Goal: Transaction & Acquisition: Purchase product/service

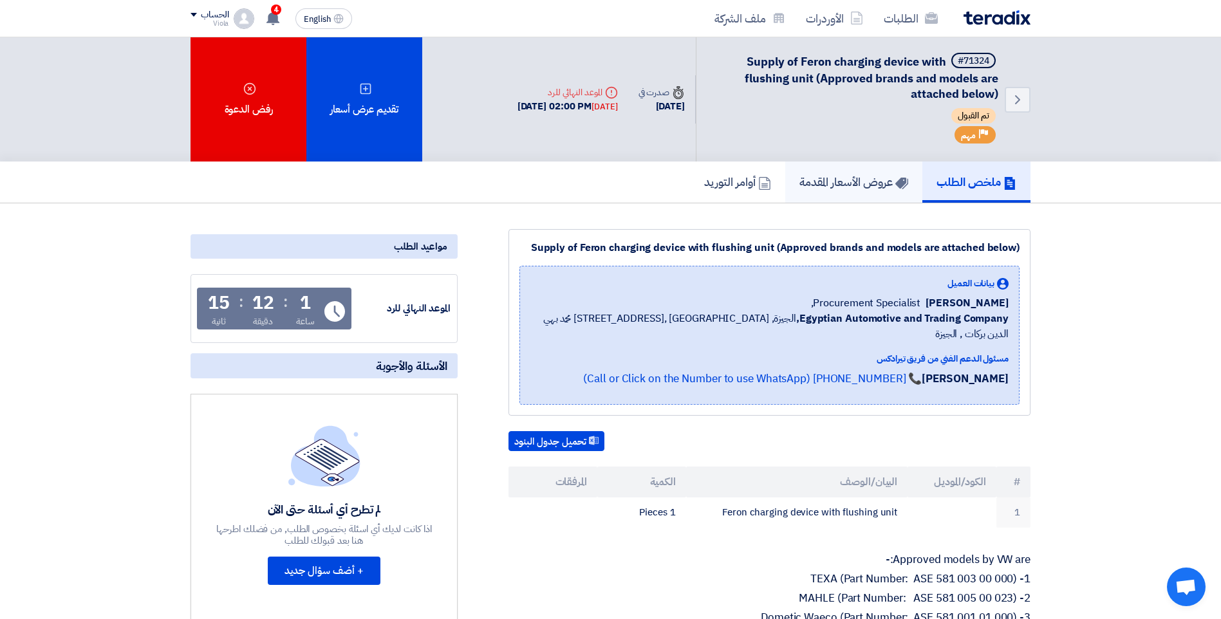
click at [828, 174] on h5 "عروض الأسعار المقدمة" at bounding box center [853, 181] width 109 height 15
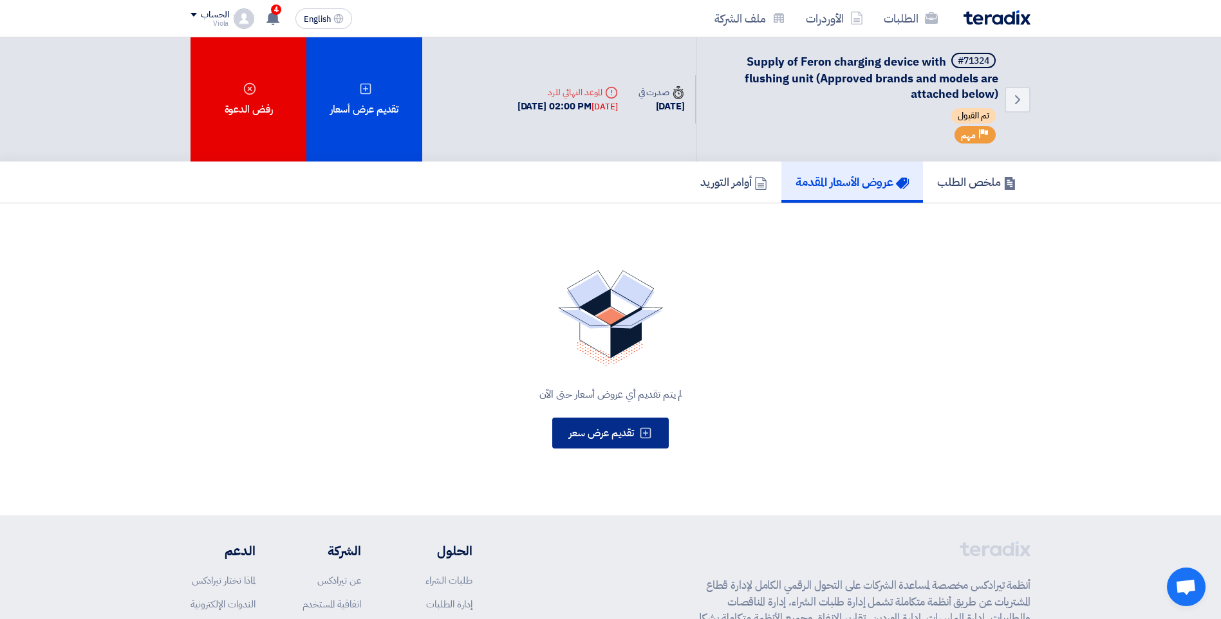
click at [589, 344] on img at bounding box center [611, 318] width 106 height 96
click at [666, 432] on button "تقديم عرض سعر" at bounding box center [610, 433] width 116 height 31
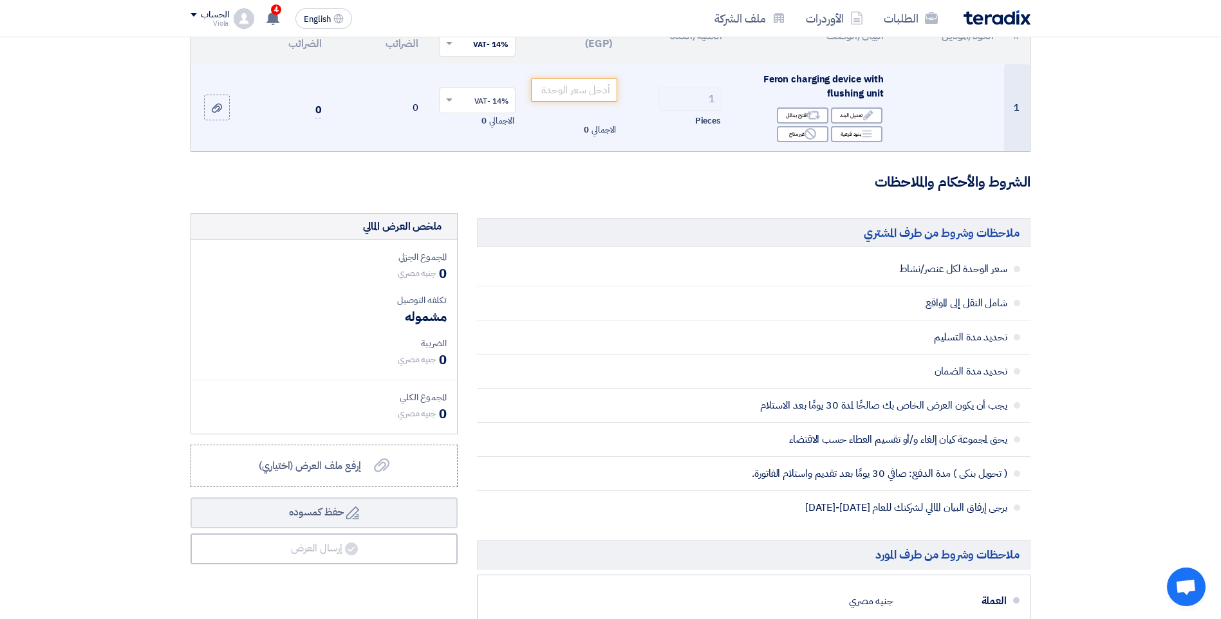
scroll to position [193, 0]
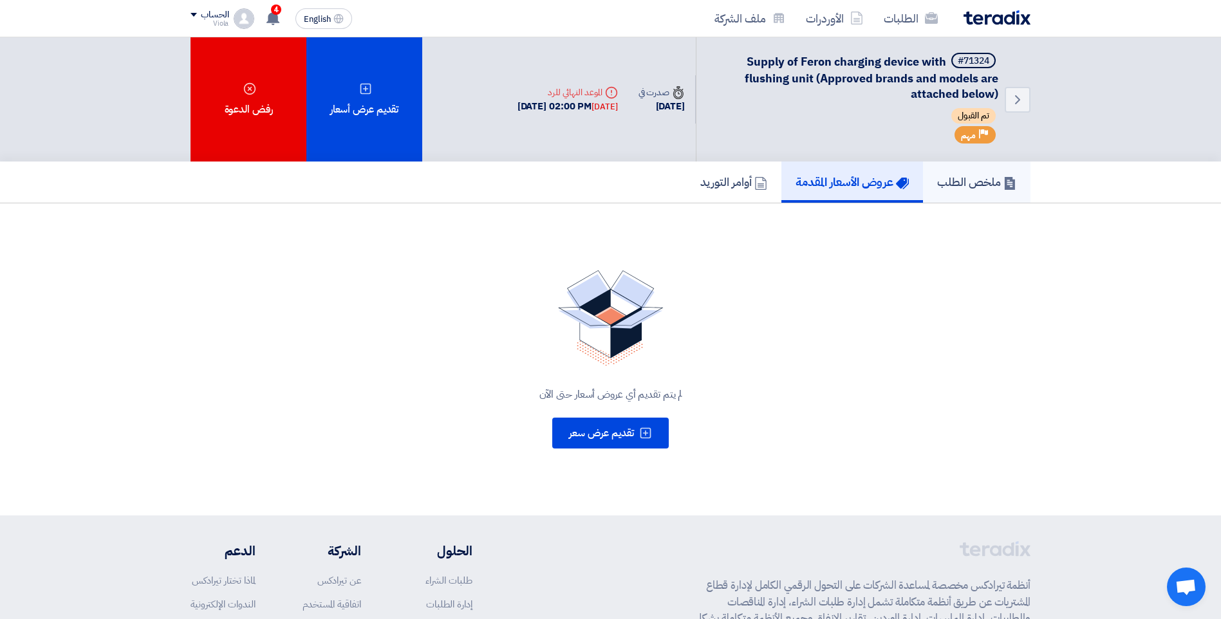
click at [982, 192] on link "ملخص الطلب" at bounding box center [976, 182] width 107 height 41
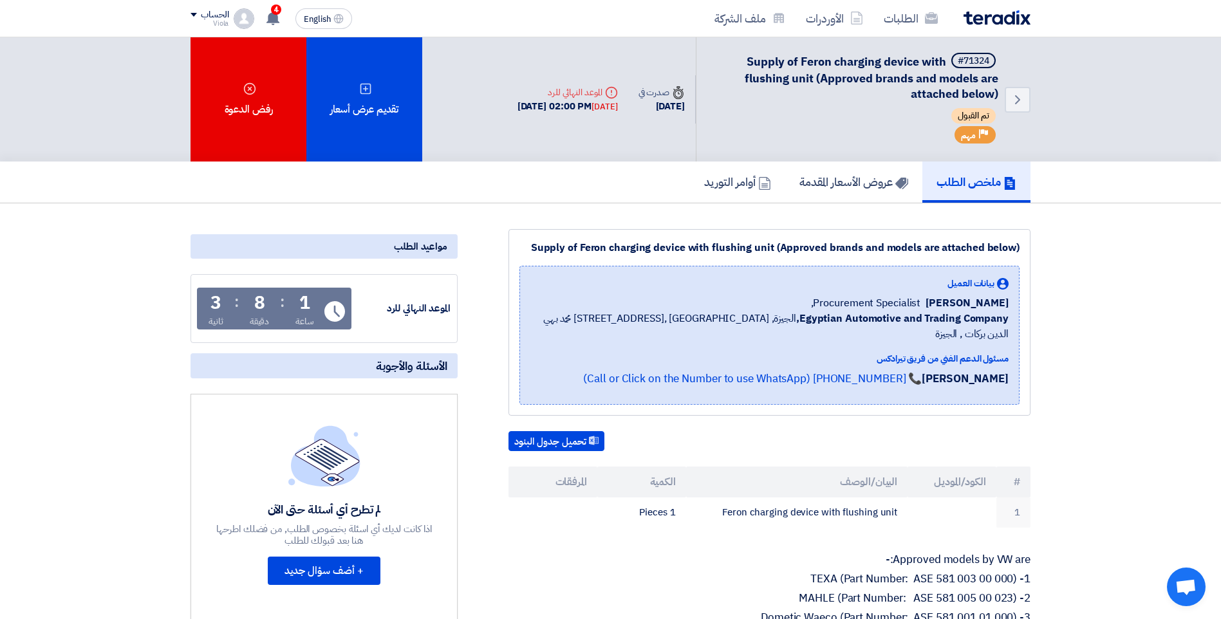
click at [980, 89] on span "Supply of Feron charging device with flushing unit (Approved brands and models …" at bounding box center [872, 78] width 254 height 50
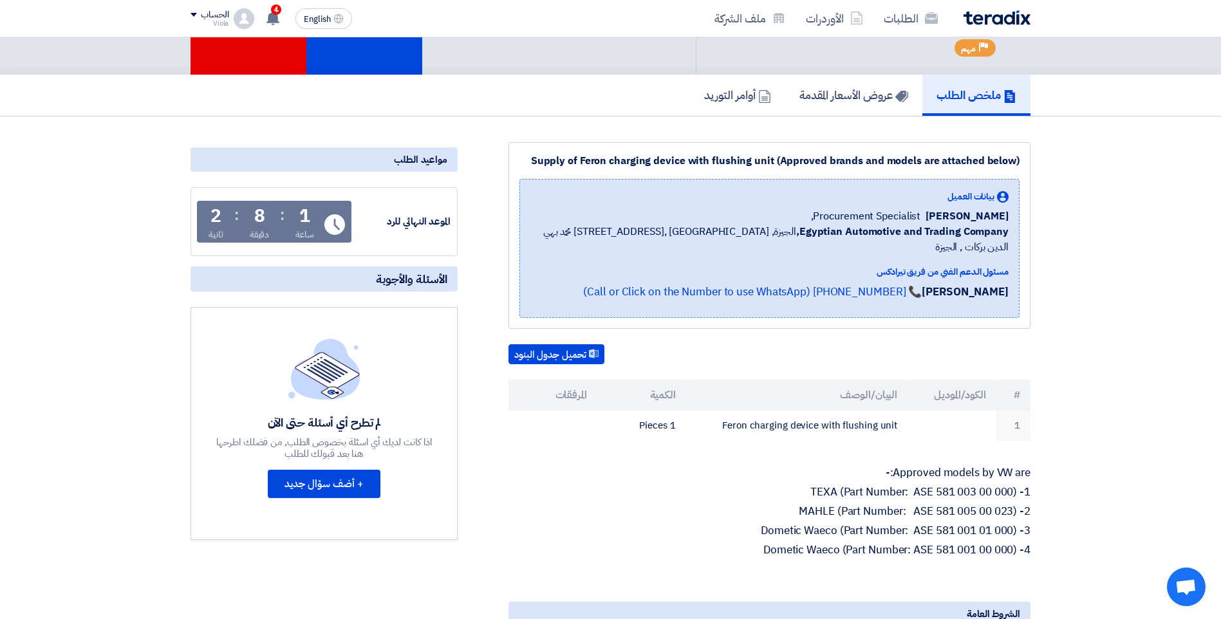
scroll to position [257, 0]
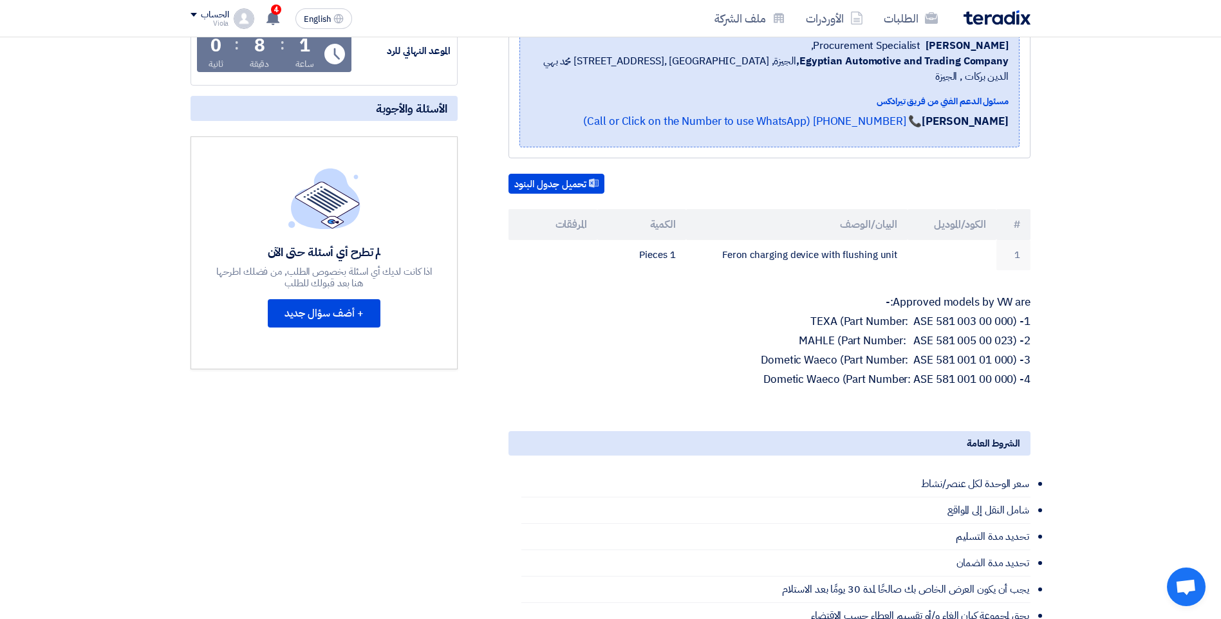
click at [846, 354] on p "3- Dometic Waeco (Part Number: ASE 581 001 01 000)" at bounding box center [769, 360] width 522 height 13
click at [898, 354] on p "3- Dometic Waeco (Part Number: ASE 581 001 01 000)" at bounding box center [769, 360] width 522 height 13
click at [927, 354] on p "3- Dometic Waeco (Part Number: ASE 581 001 01 000)" at bounding box center [769, 360] width 522 height 13
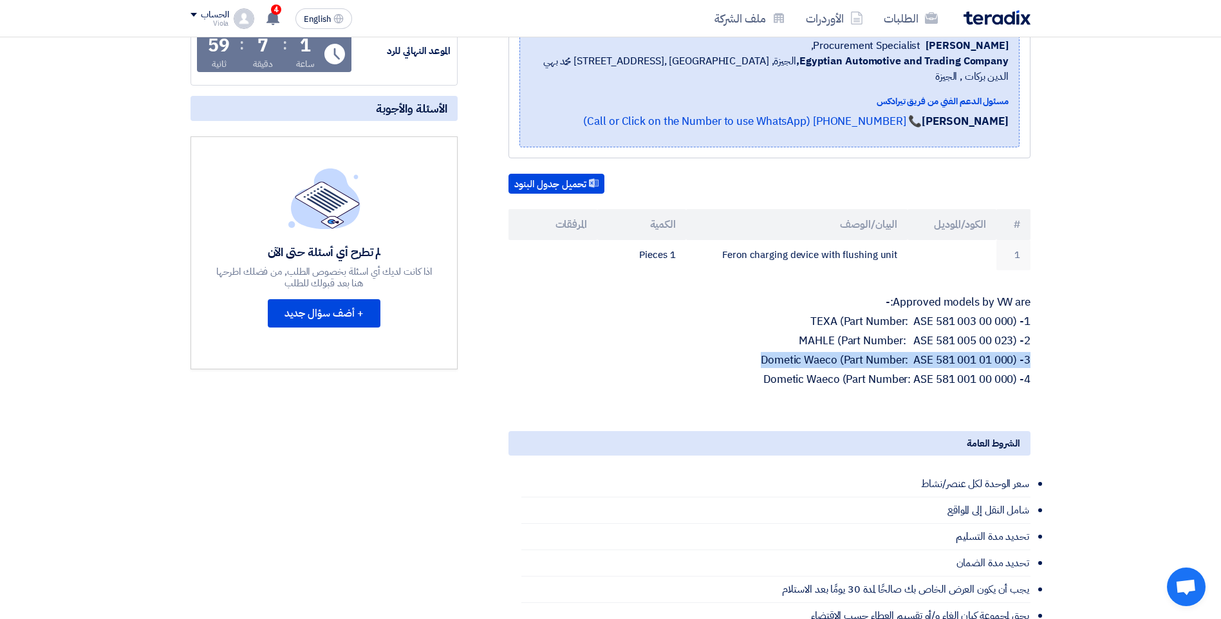
drag, startPoint x: 927, startPoint y: 341, endPoint x: 946, endPoint y: 343, distance: 19.4
click at [946, 354] on p "3- Dometic Waeco (Part Number: ASE 581 001 01 000)" at bounding box center [769, 360] width 522 height 13
drag, startPoint x: 1010, startPoint y: 343, endPoint x: 913, endPoint y: 340, distance: 97.2
click at [913, 354] on p "3- Dometic Waeco (Part Number: ASE 581 001 01 000)" at bounding box center [769, 360] width 522 height 13
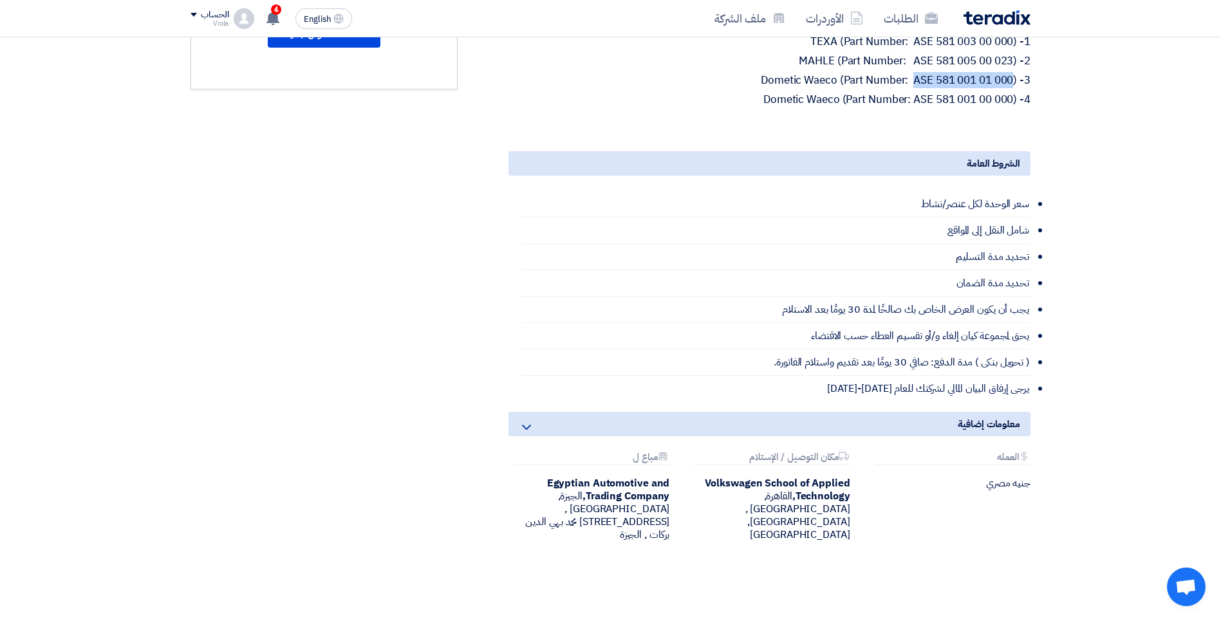
scroll to position [515, 0]
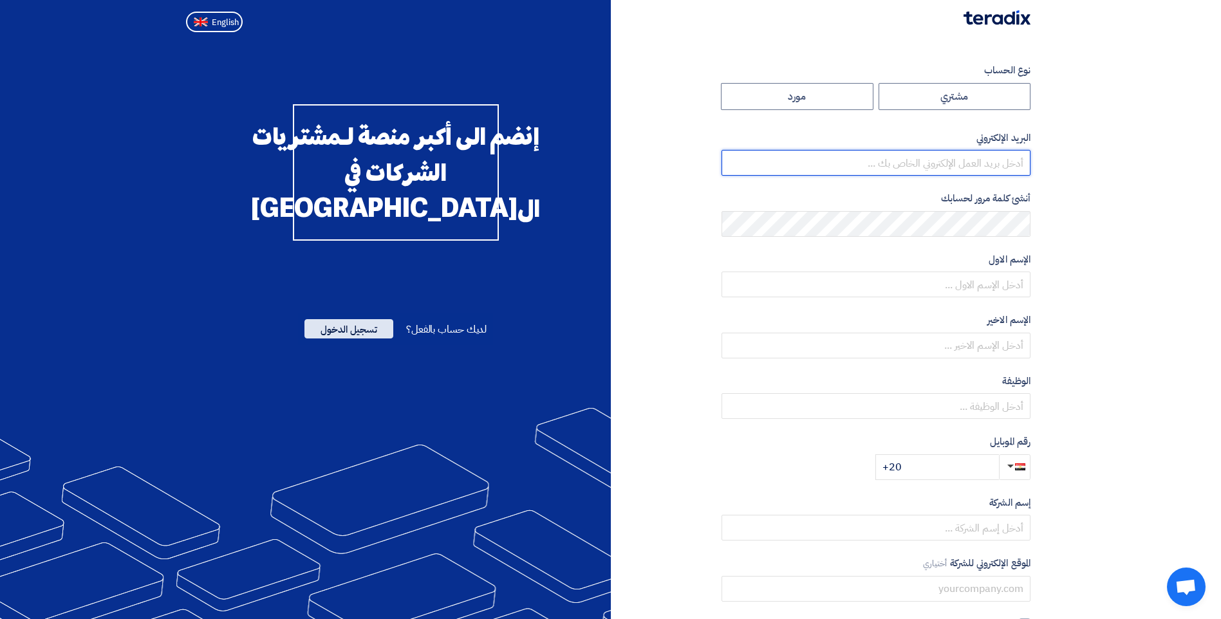
type input "viola.fayez@eea-egypt.com"
click at [345, 339] on span "تسجيل الدخول" at bounding box center [348, 328] width 89 height 19
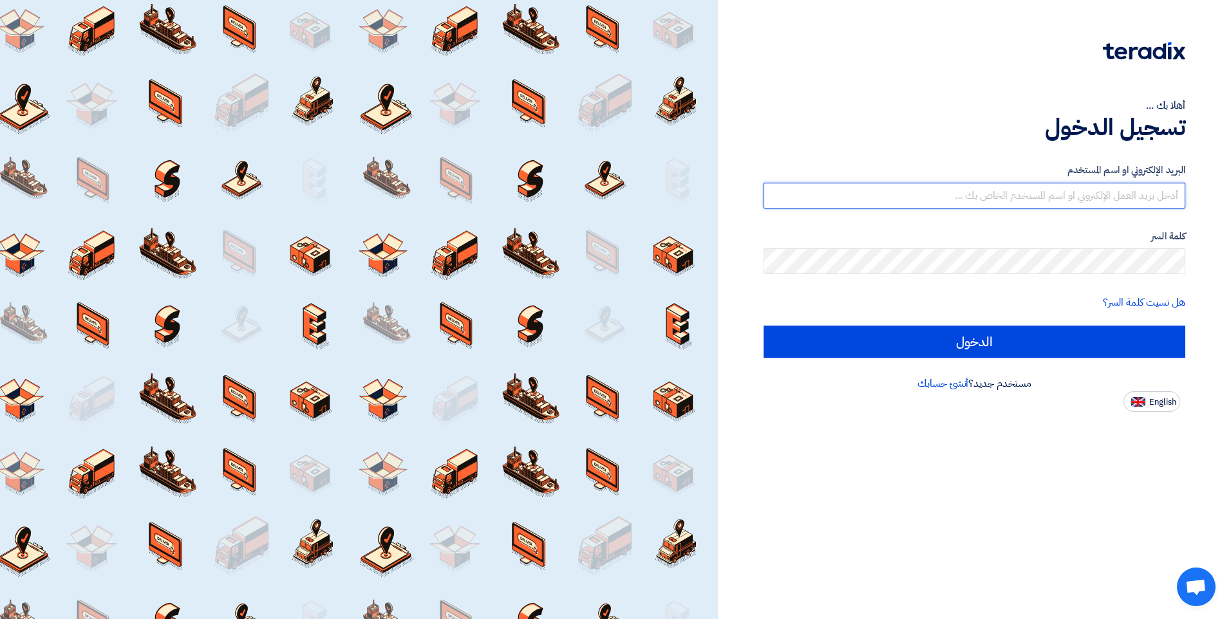
type input "viola.fayez@eea-egypt.com"
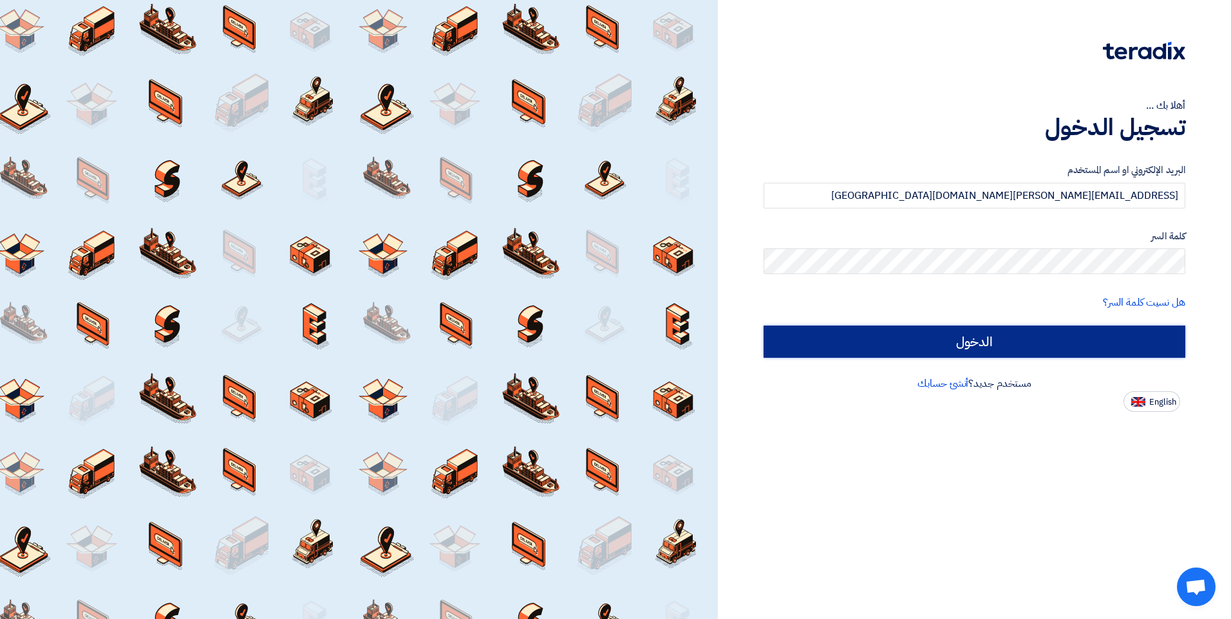
click at [905, 331] on input "الدخول" at bounding box center [974, 342] width 422 height 32
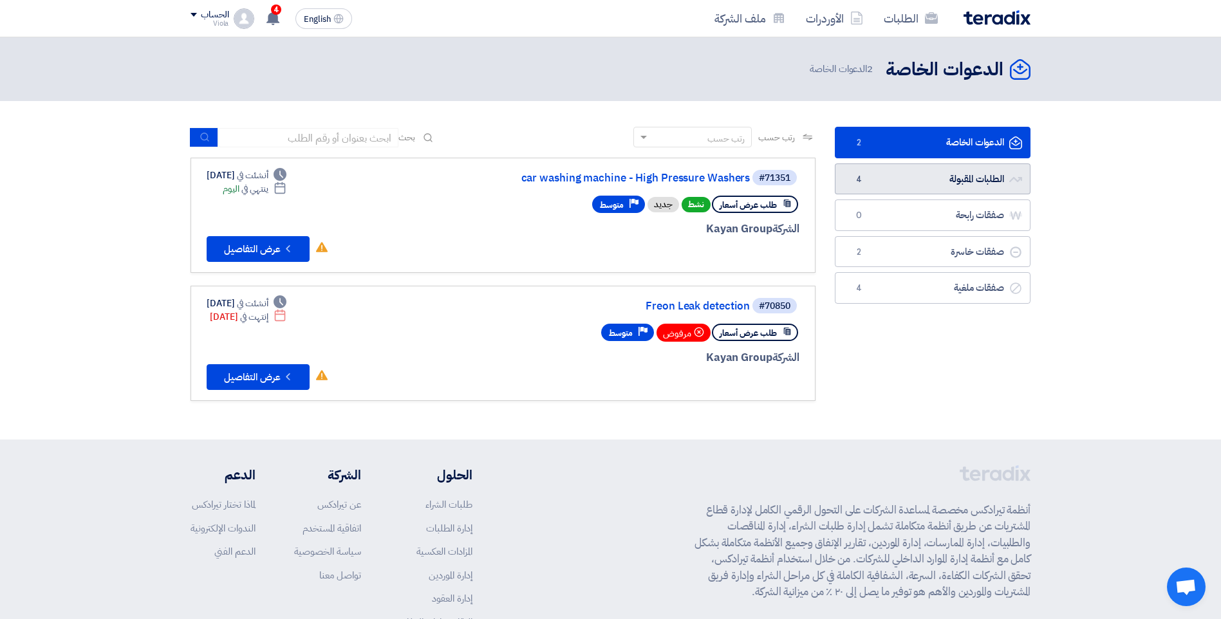
click at [985, 187] on link "الطلبات المقبولة الطلبات المقبولة 4" at bounding box center [933, 179] width 196 height 32
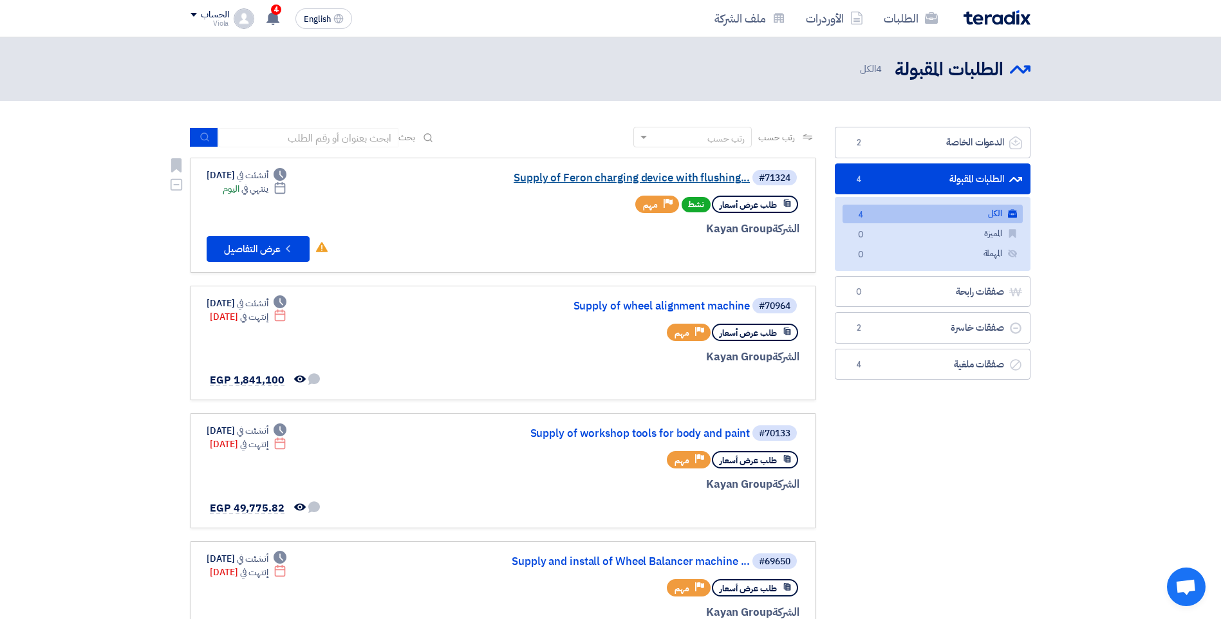
click at [721, 180] on link "Supply of Feron charging device with flushing..." at bounding box center [620, 178] width 257 height 12
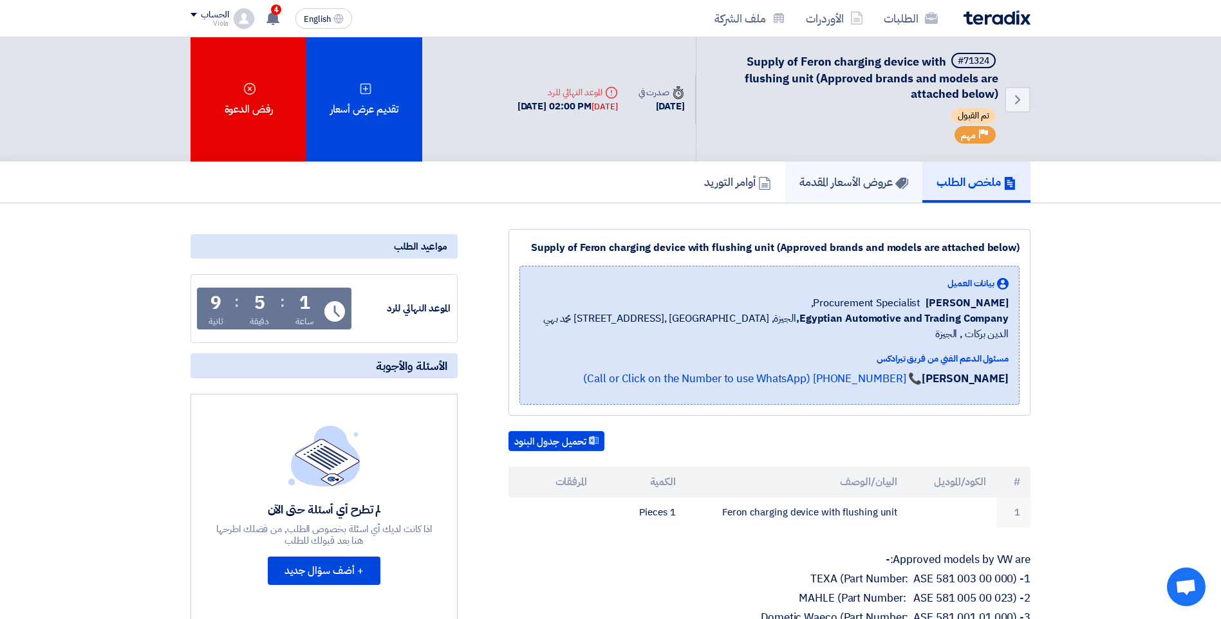
click at [853, 194] on link "عروض الأسعار المقدمة" at bounding box center [853, 182] width 137 height 41
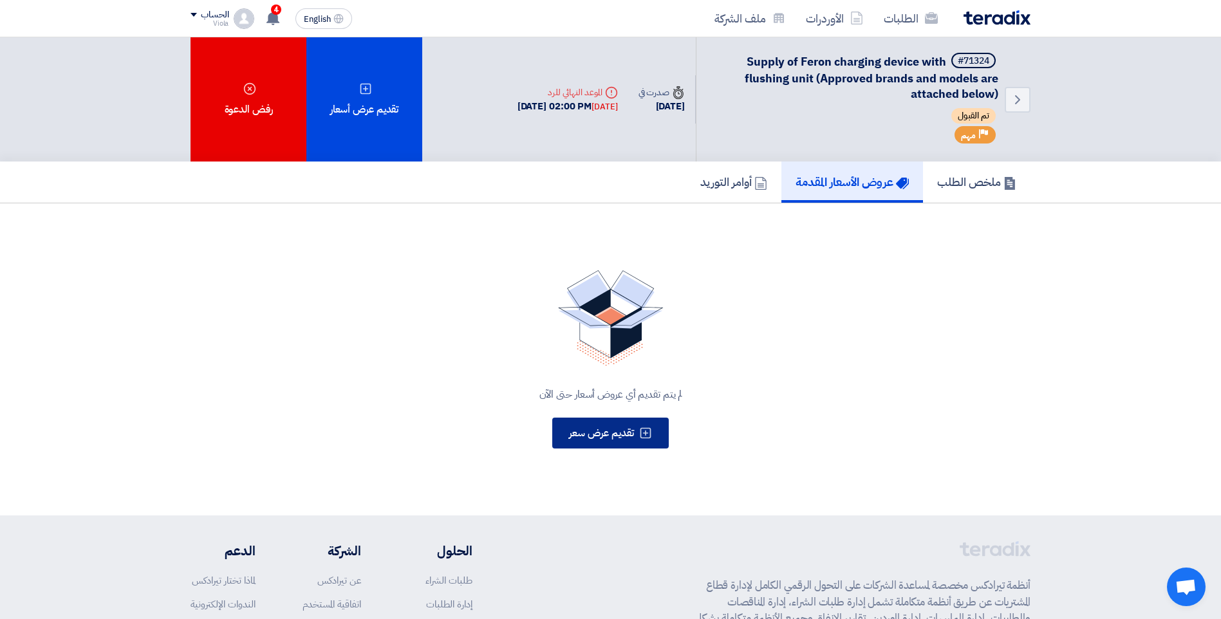
click at [591, 426] on span "تقديم عرض سعر" at bounding box center [601, 432] width 65 height 15
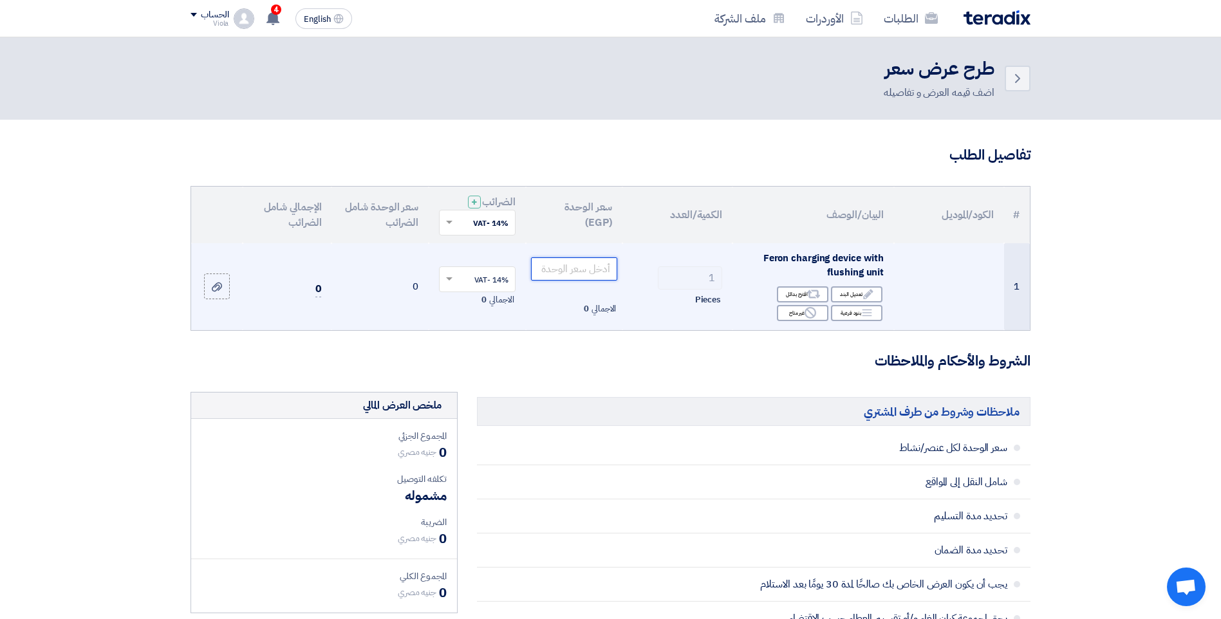
click at [592, 272] on input "number" at bounding box center [574, 268] width 87 height 23
paste input "389500"
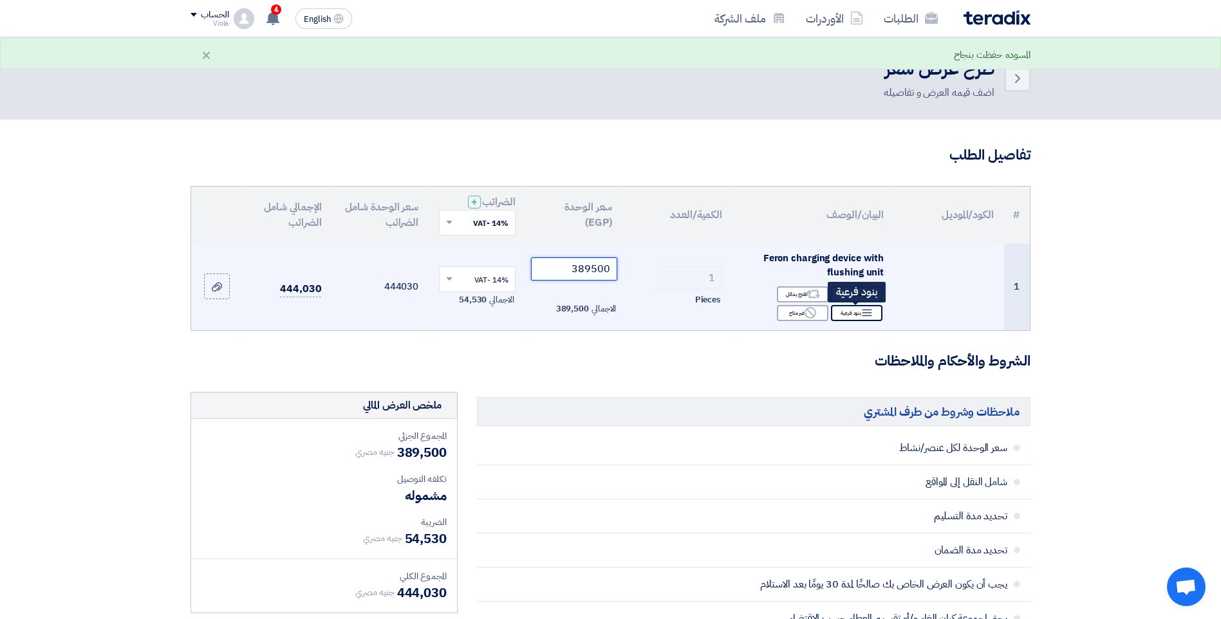
type input "389500"
click at [850, 315] on div "Breakdown بنود فرعية" at bounding box center [856, 313] width 51 height 16
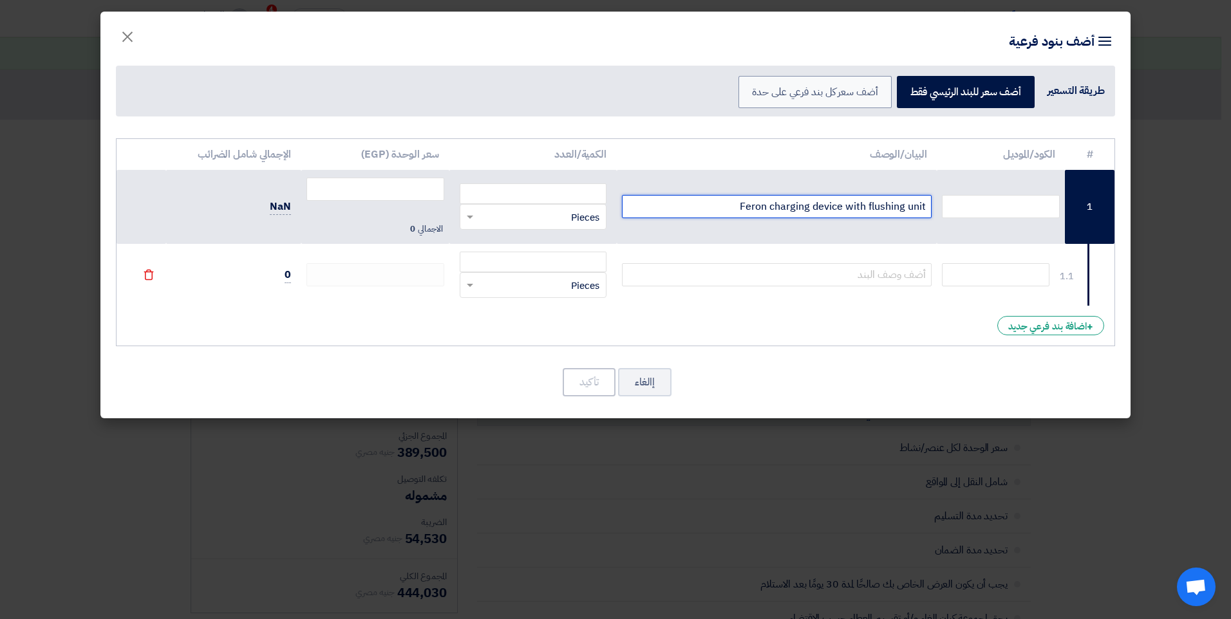
click at [777, 218] on input "Feron charging device with flushing unit" at bounding box center [777, 206] width 310 height 23
click at [770, 212] on input "Feron charging device with flushing unit" at bounding box center [777, 206] width 310 height 23
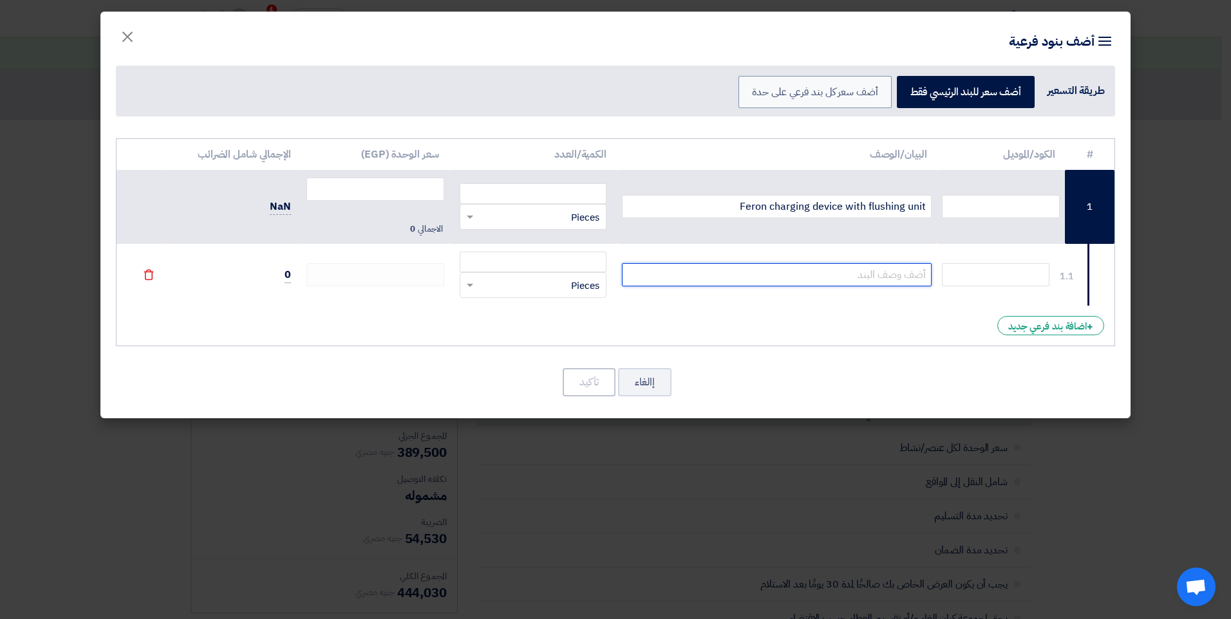
drag, startPoint x: 805, startPoint y: 267, endPoint x: 806, endPoint y: 275, distance: 7.8
click at [805, 271] on input "text" at bounding box center [777, 274] width 310 height 23
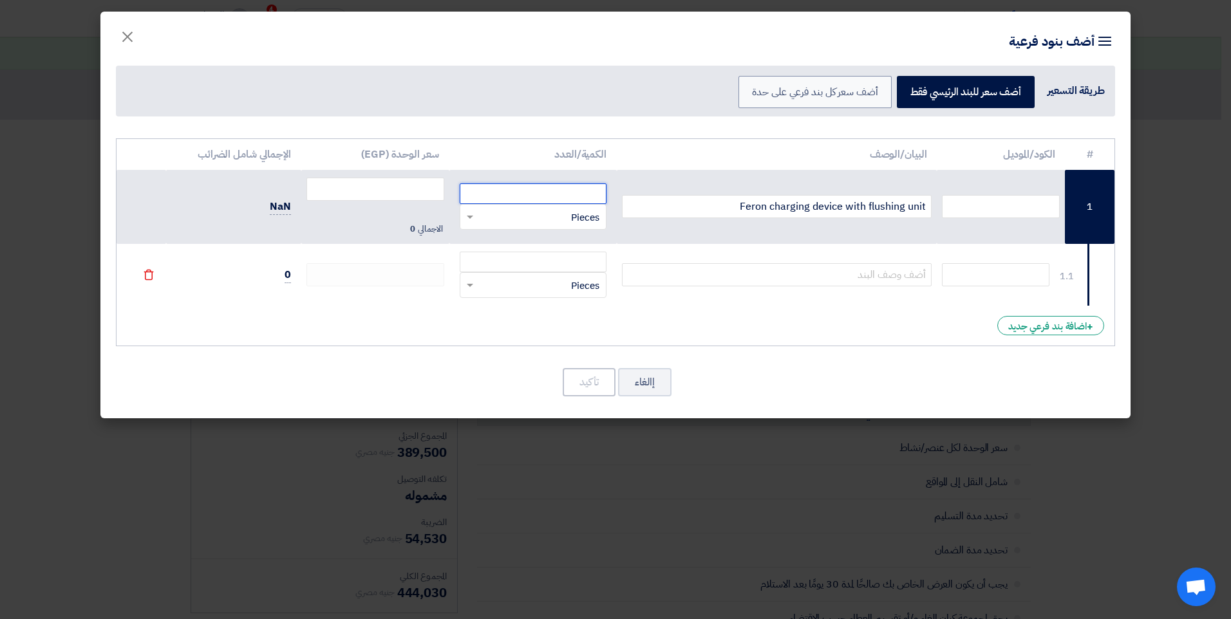
drag, startPoint x: 806, startPoint y: 275, endPoint x: 515, endPoint y: 198, distance: 300.8
click at [515, 198] on input "number" at bounding box center [533, 193] width 147 height 21
click at [127, 36] on span "×" at bounding box center [127, 36] width 15 height 39
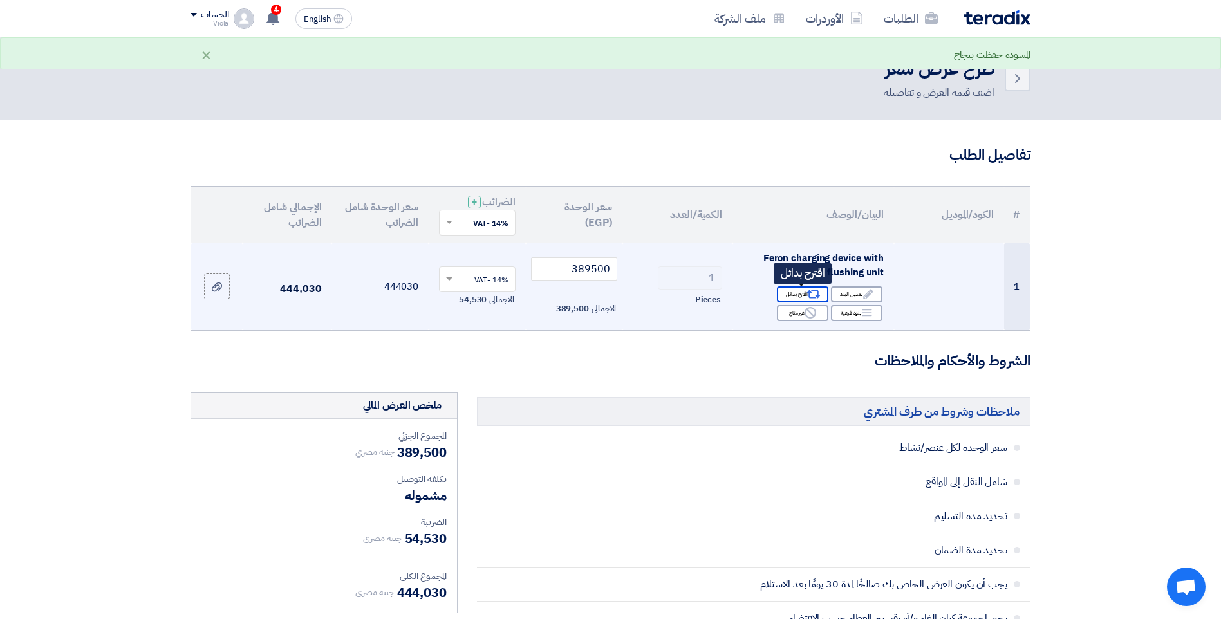
click at [812, 293] on icon "Alternative" at bounding box center [814, 295] width 14 height 14
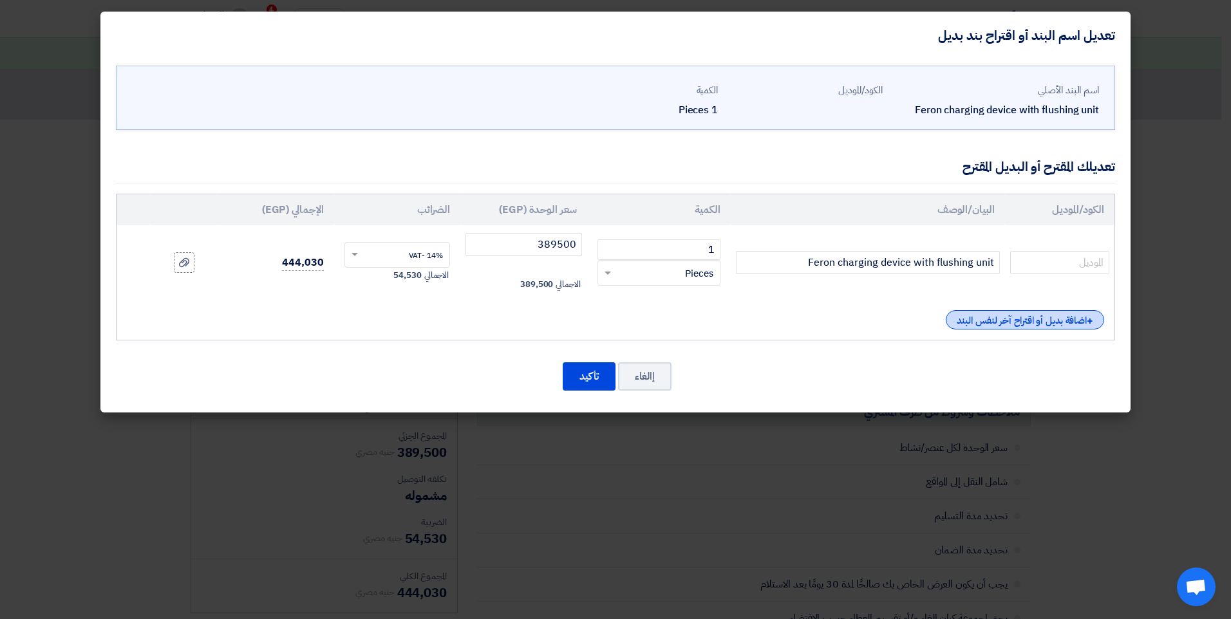
click at [1056, 317] on div "+ اضافة بديل أو اقتراح آخر لنفس البند" at bounding box center [1024, 319] width 158 height 19
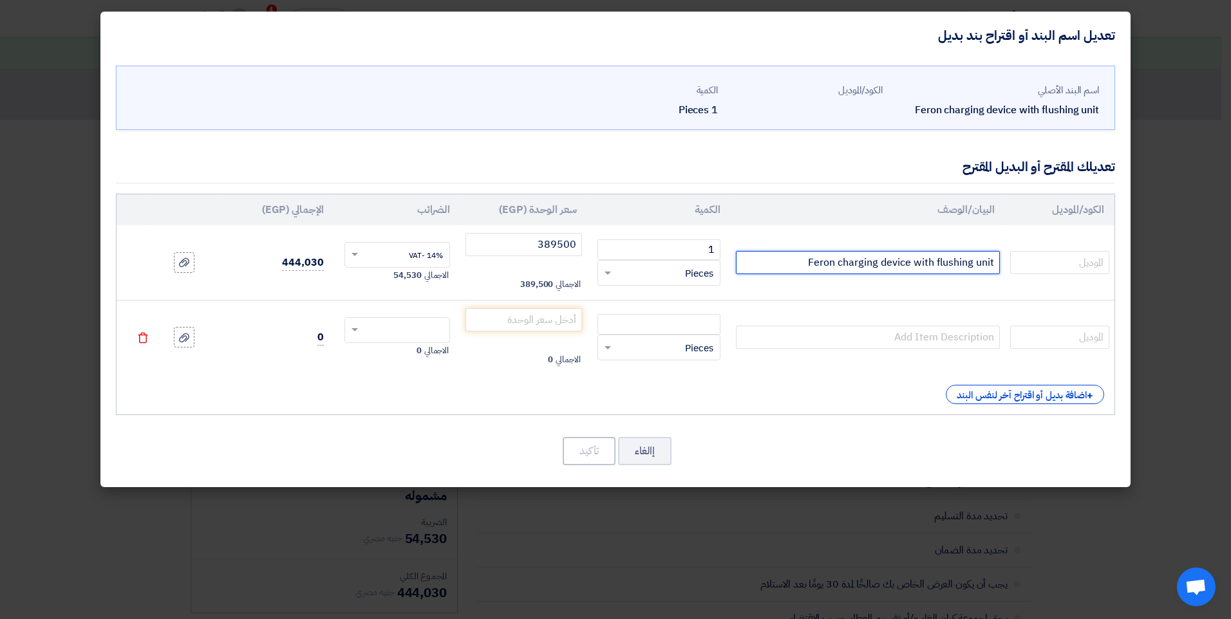
click at [871, 259] on input "Feron charging device with flushing unit" at bounding box center [868, 262] width 264 height 23
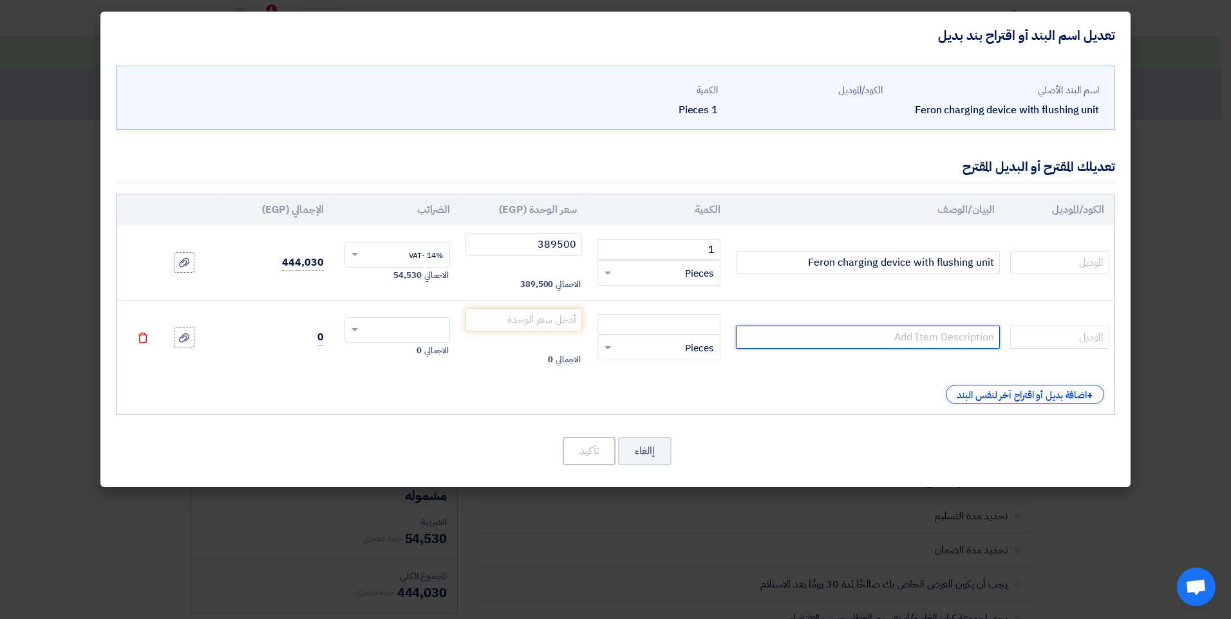
click at [869, 344] on input "text" at bounding box center [868, 337] width 264 height 23
paste input "Feron charging device with flushing unit"
type input "Feron charging device with flushing unit"
click at [1033, 264] on input "text" at bounding box center [1059, 262] width 99 height 23
type input "w"
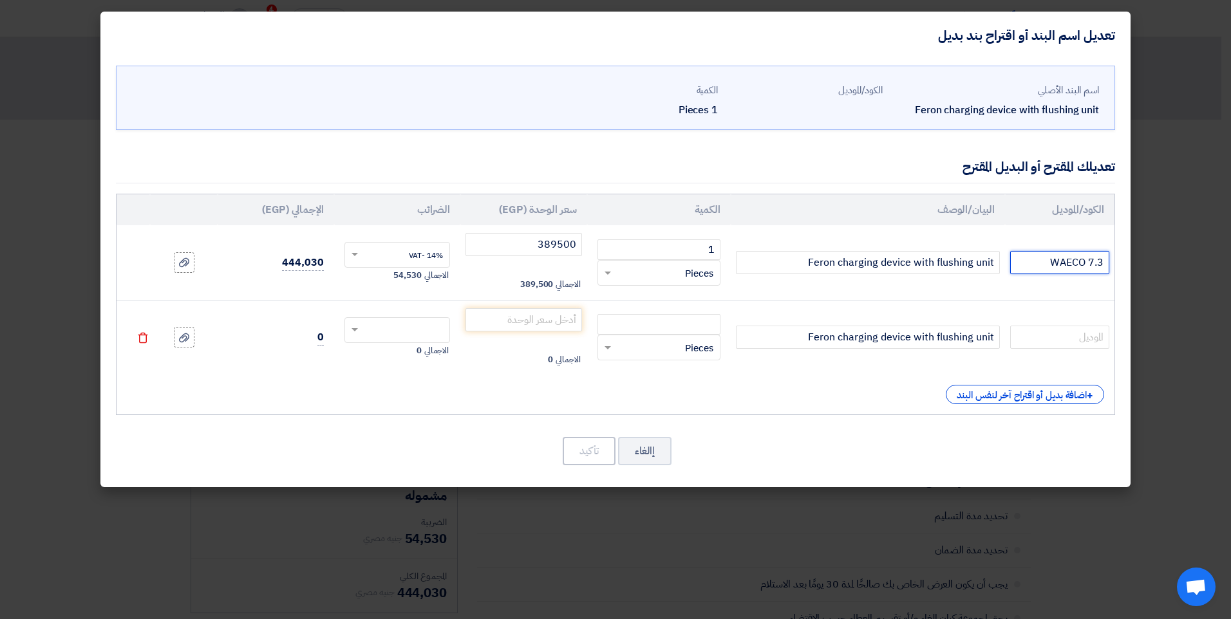
drag, startPoint x: 1033, startPoint y: 264, endPoint x: 1112, endPoint y: 261, distance: 79.2
click at [1112, 261] on td "WAECO 7.3" at bounding box center [1059, 262] width 109 height 75
type input "WAECO 7.3"
click at [1040, 333] on input "text" at bounding box center [1059, 337] width 99 height 23
paste input "WAECO 7.3"
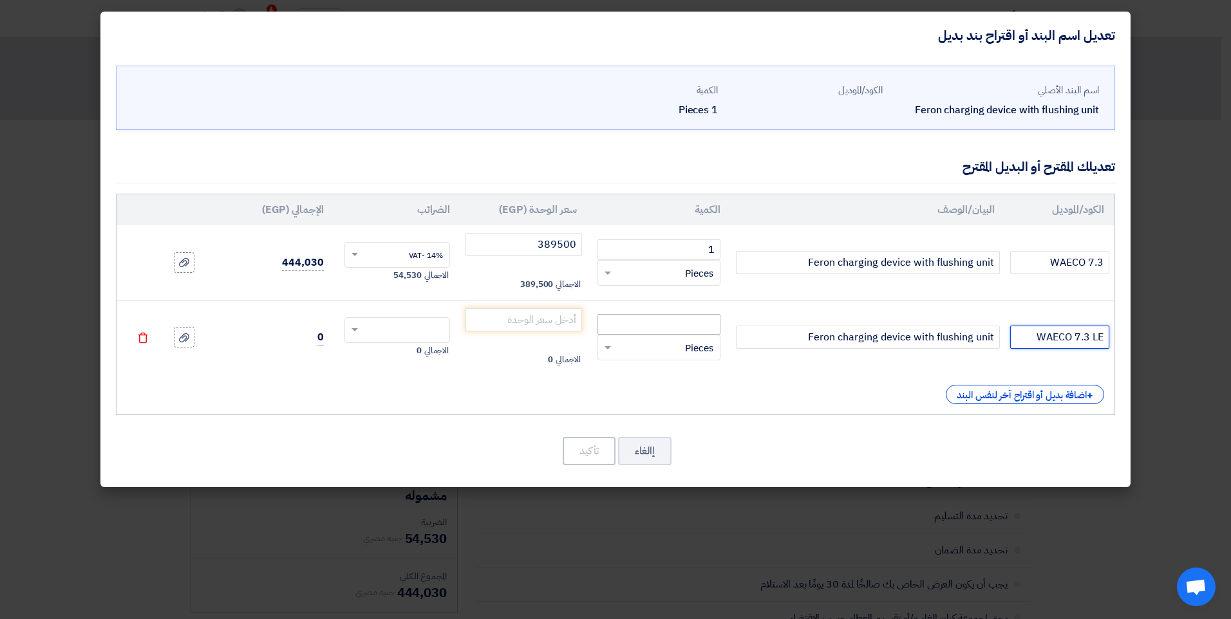
type input "WAECO 7.3 LE"
click at [670, 320] on input "number" at bounding box center [658, 324] width 123 height 21
type input "1"
click at [541, 327] on input "number" at bounding box center [523, 319] width 116 height 23
paste input "407200"
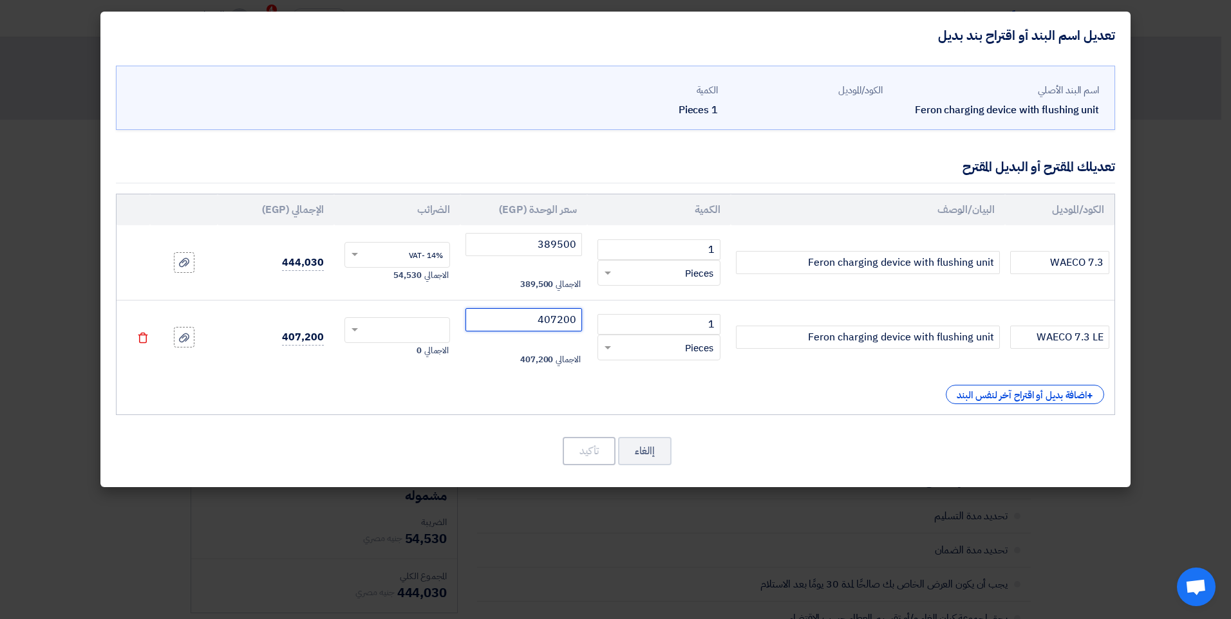
type input "407200"
click at [424, 405] on div "الكود/الموديل البيان/الوصف الكمية سعر الوحدة (EGP) الضرائب الإجمالي (EGP) WAECO…" at bounding box center [615, 304] width 999 height 221
click at [411, 324] on input "text" at bounding box center [406, 331] width 78 height 21
click at [404, 355] on div "14% -VAT" at bounding box center [397, 354] width 105 height 23
click at [187, 260] on icon at bounding box center [184, 262] width 10 height 10
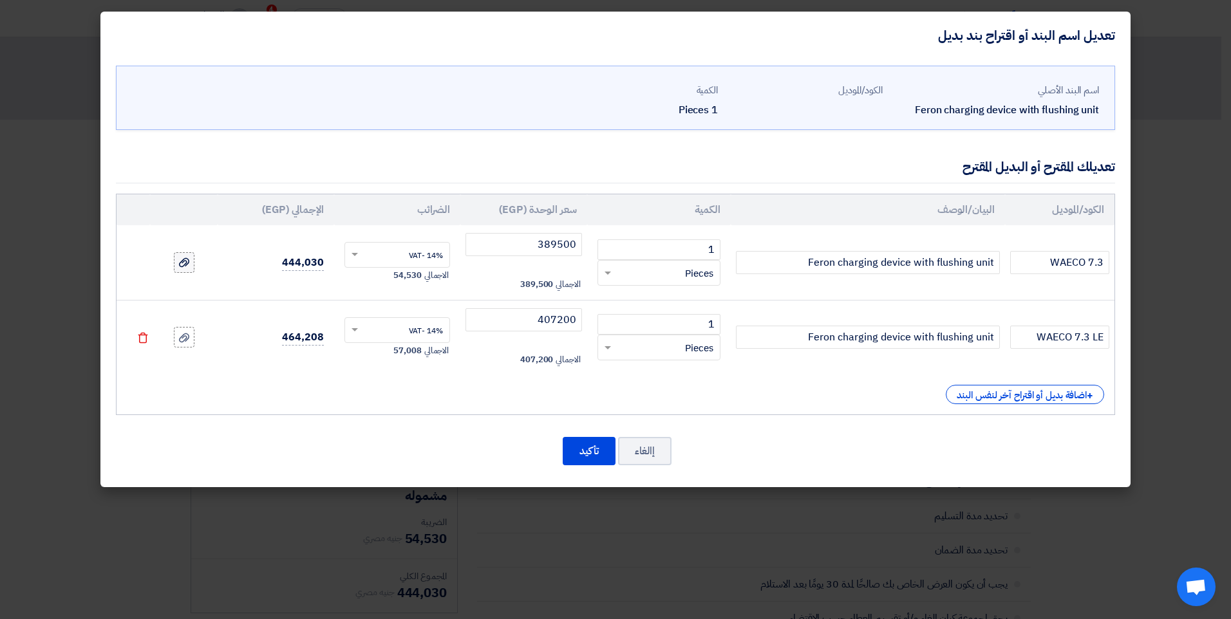
click at [0, 0] on input "file" at bounding box center [0, 0] width 0 height 0
click at [586, 445] on button "تأكيد" at bounding box center [589, 451] width 53 height 28
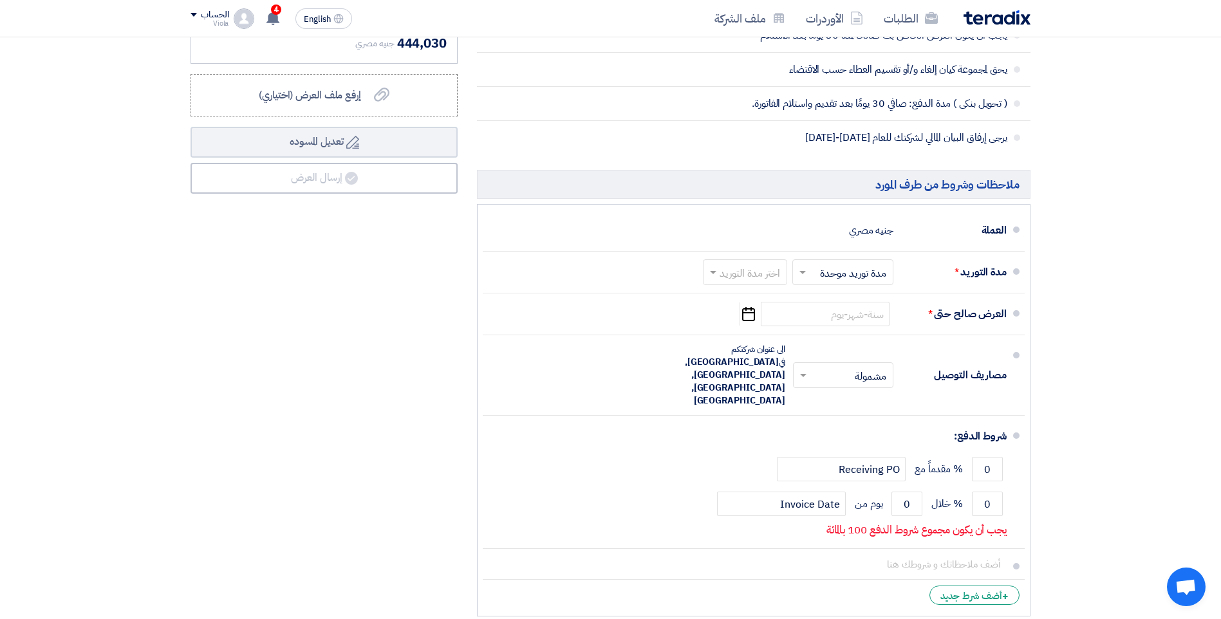
scroll to position [644, 0]
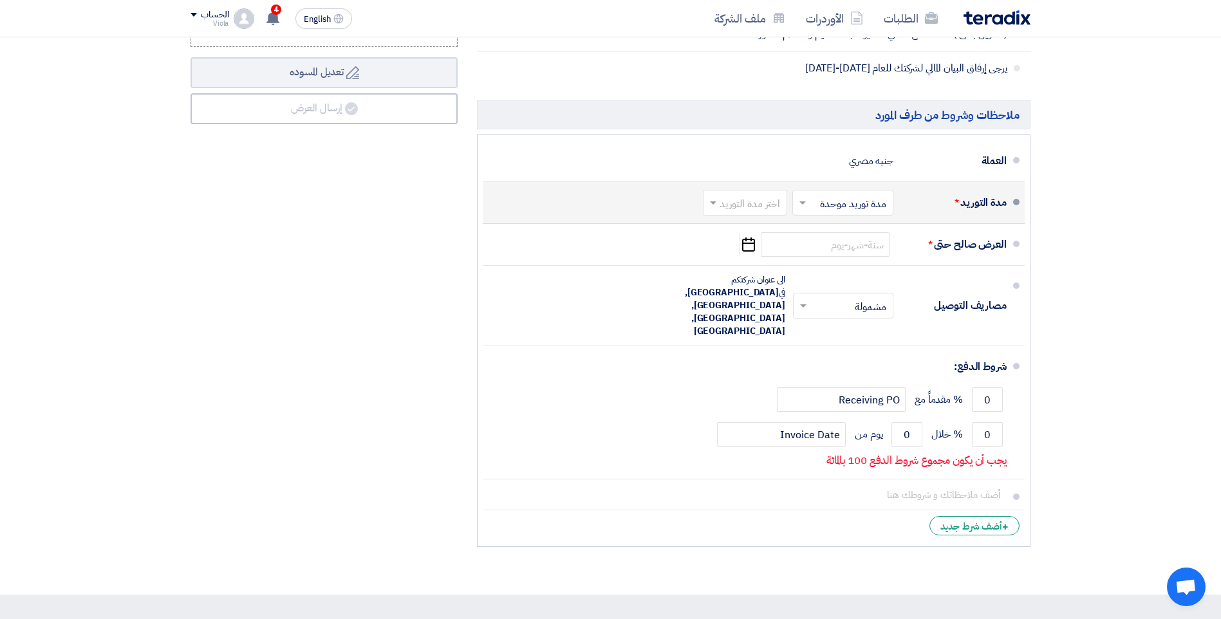
click at [763, 198] on input "text" at bounding box center [742, 204] width 78 height 19
click at [751, 304] on span "8-12 اسبوع" at bounding box center [757, 308] width 50 height 15
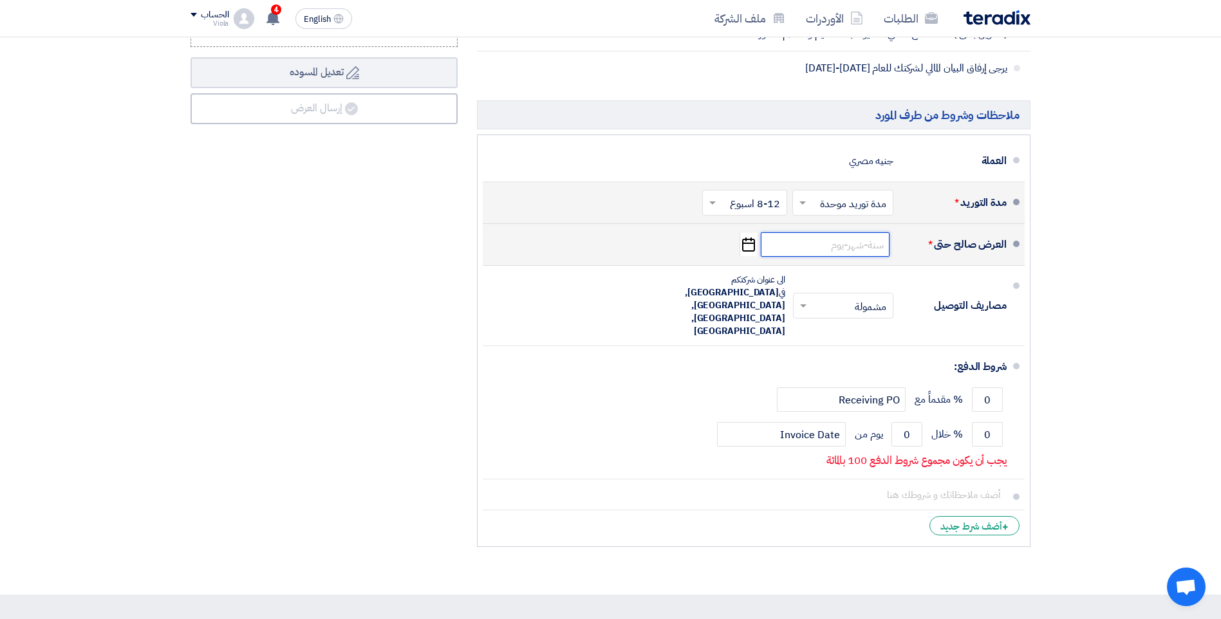
click at [810, 243] on input at bounding box center [825, 244] width 129 height 24
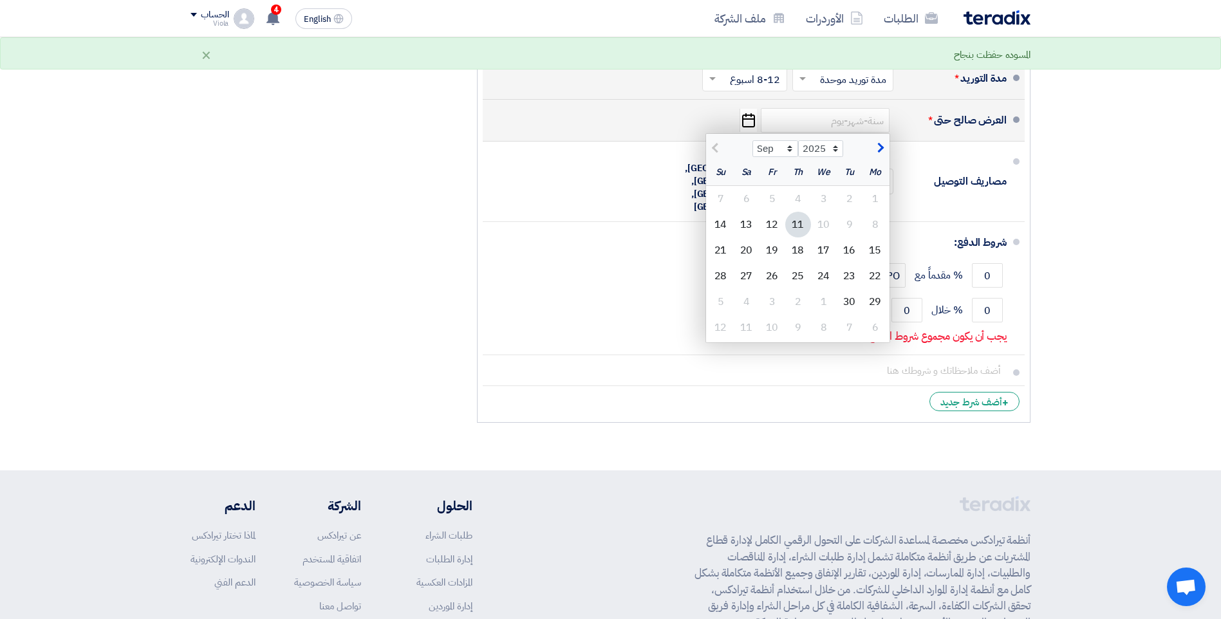
scroll to position [772, 0]
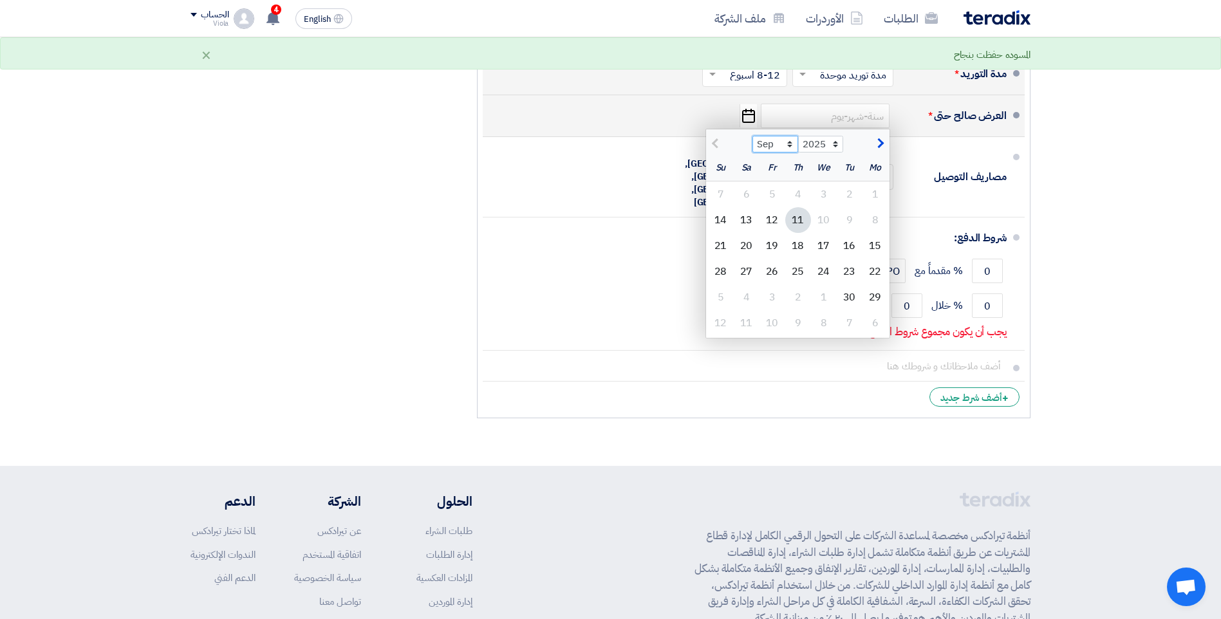
click at [789, 145] on select "Sep Oct Nov Dec" at bounding box center [775, 144] width 46 height 17
select select "10"
click at [752, 136] on select "Sep Oct Nov Dec" at bounding box center [775, 144] width 46 height 17
click at [746, 219] on div "11" at bounding box center [747, 220] width 26 height 26
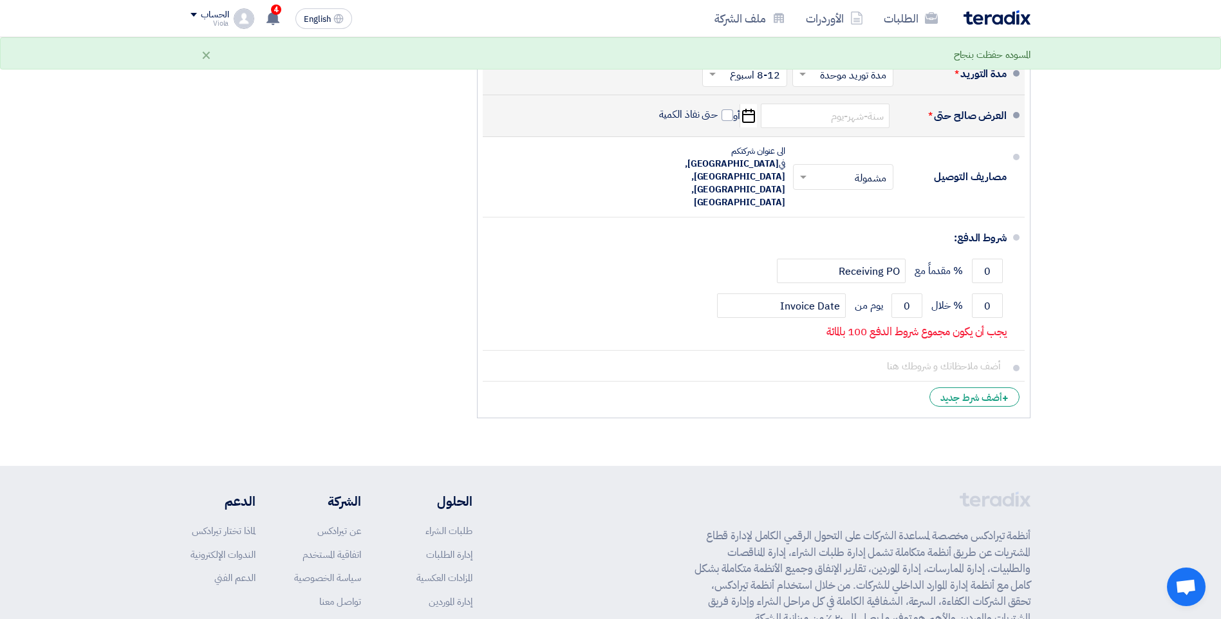
type input "10/11/2025"
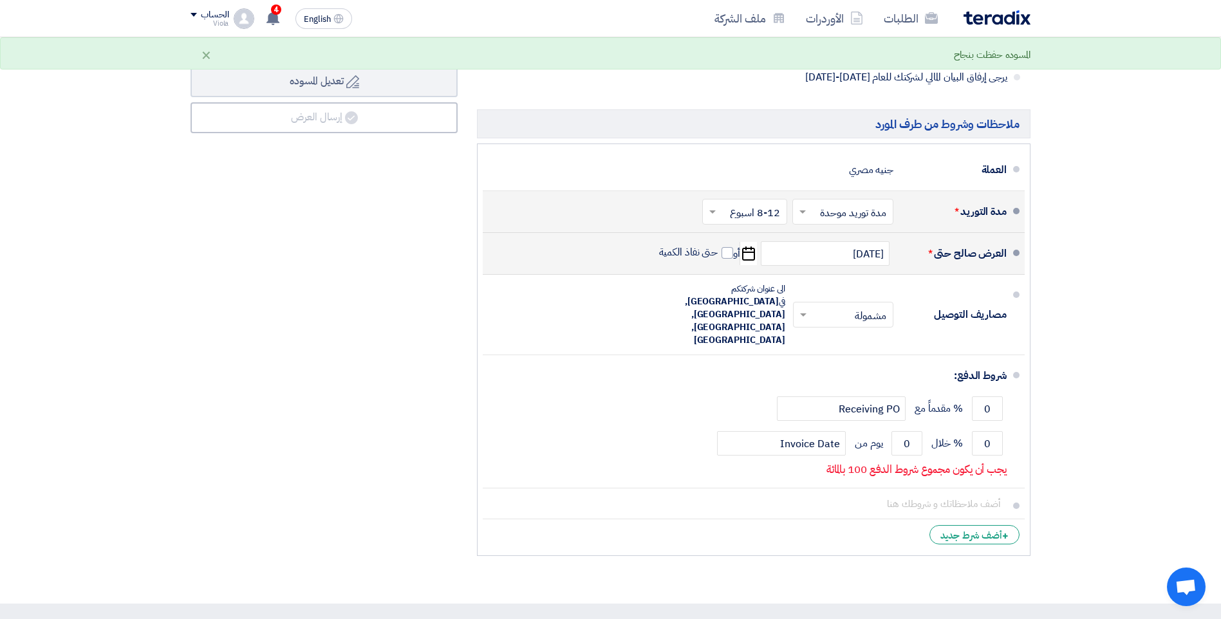
scroll to position [708, 0]
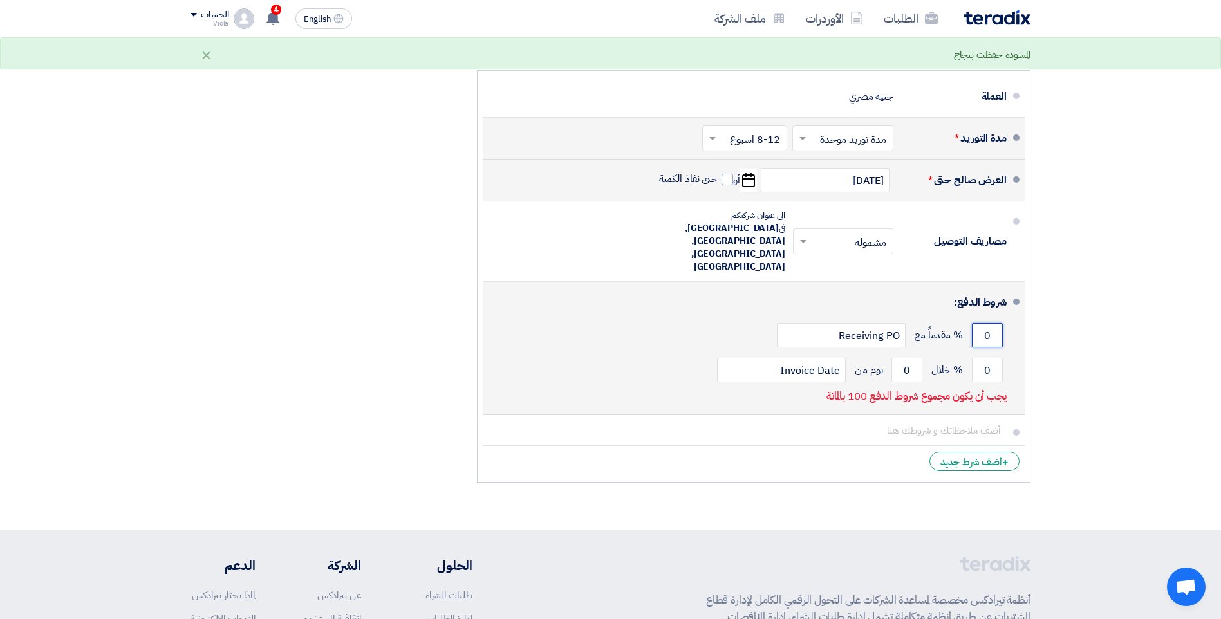
drag, startPoint x: 992, startPoint y: 301, endPoint x: 977, endPoint y: 299, distance: 15.7
click at [977, 323] on input "0" at bounding box center [987, 335] width 31 height 24
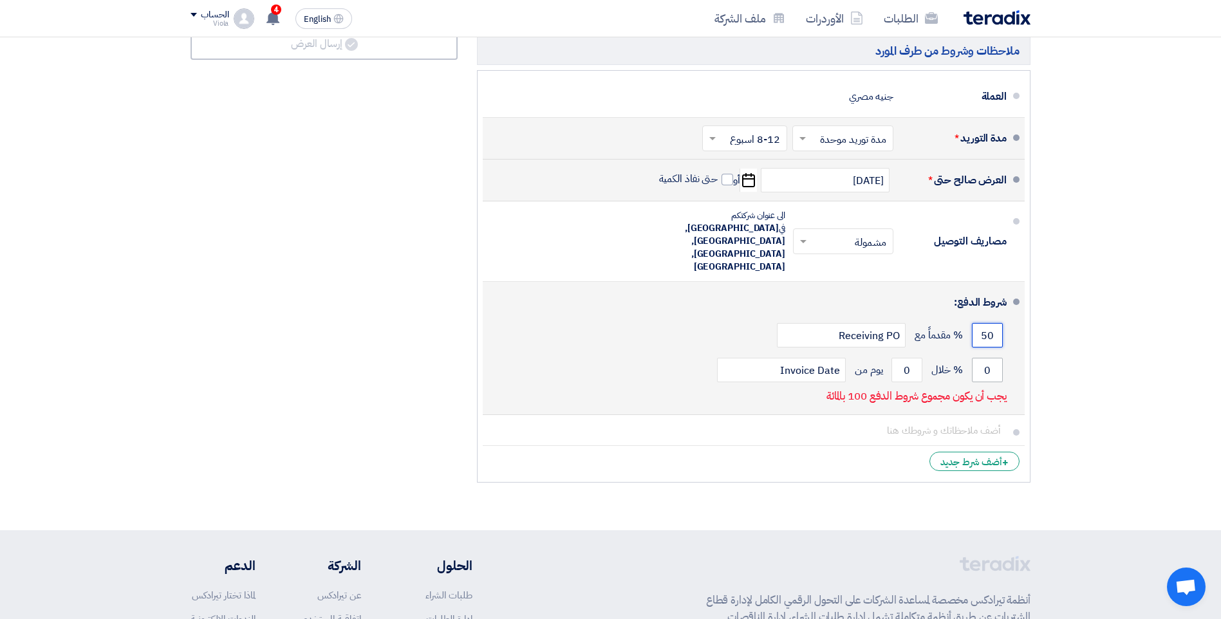
type input "50"
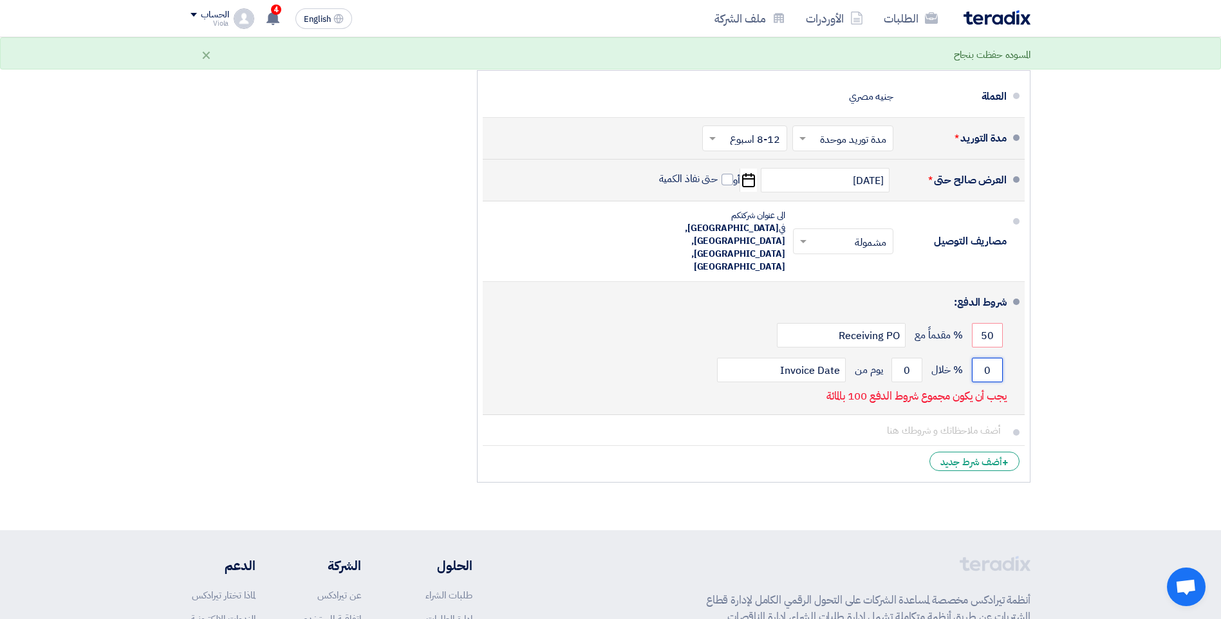
drag, startPoint x: 981, startPoint y: 330, endPoint x: 996, endPoint y: 326, distance: 15.1
click at [1000, 358] on input "0" at bounding box center [987, 370] width 31 height 24
type input "50"
drag, startPoint x: 909, startPoint y: 326, endPoint x: 901, endPoint y: 327, distance: 8.4
click at [901, 358] on input "0" at bounding box center [906, 370] width 31 height 24
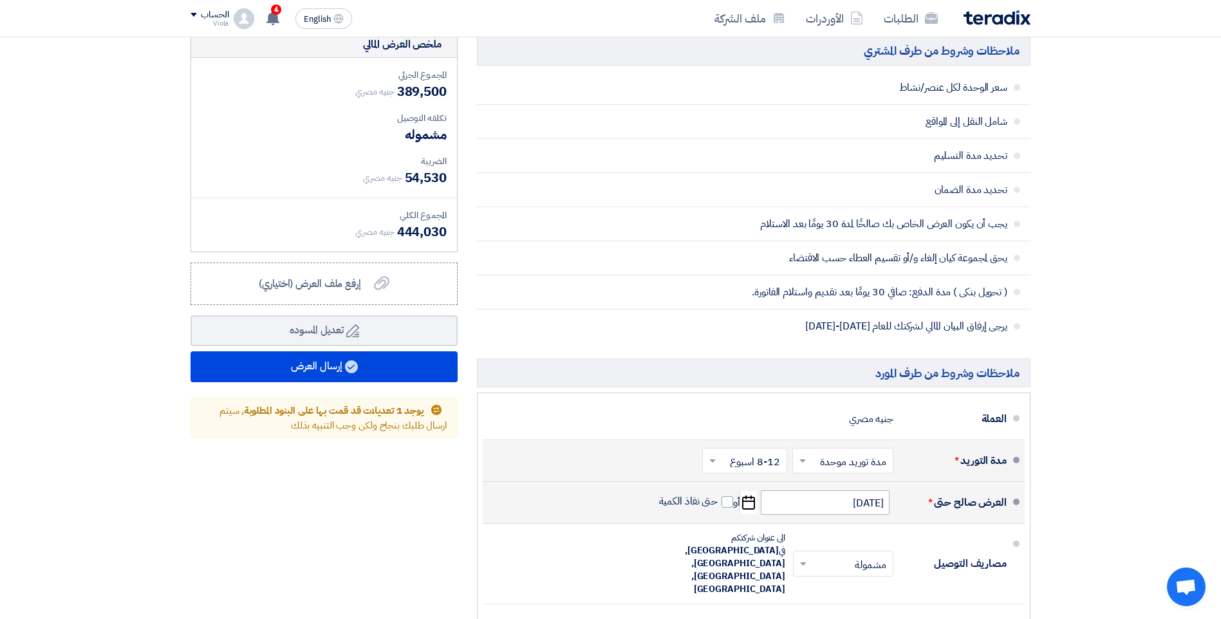
scroll to position [386, 0]
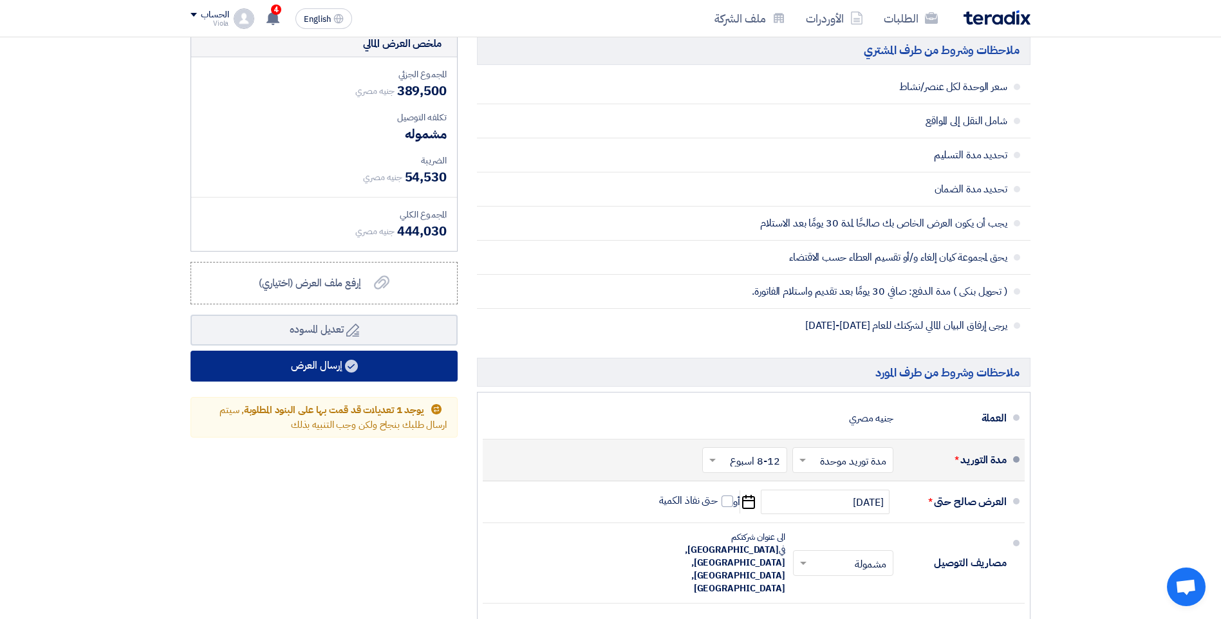
type input "30"
click at [377, 366] on button "إرسال العرض" at bounding box center [324, 366] width 267 height 31
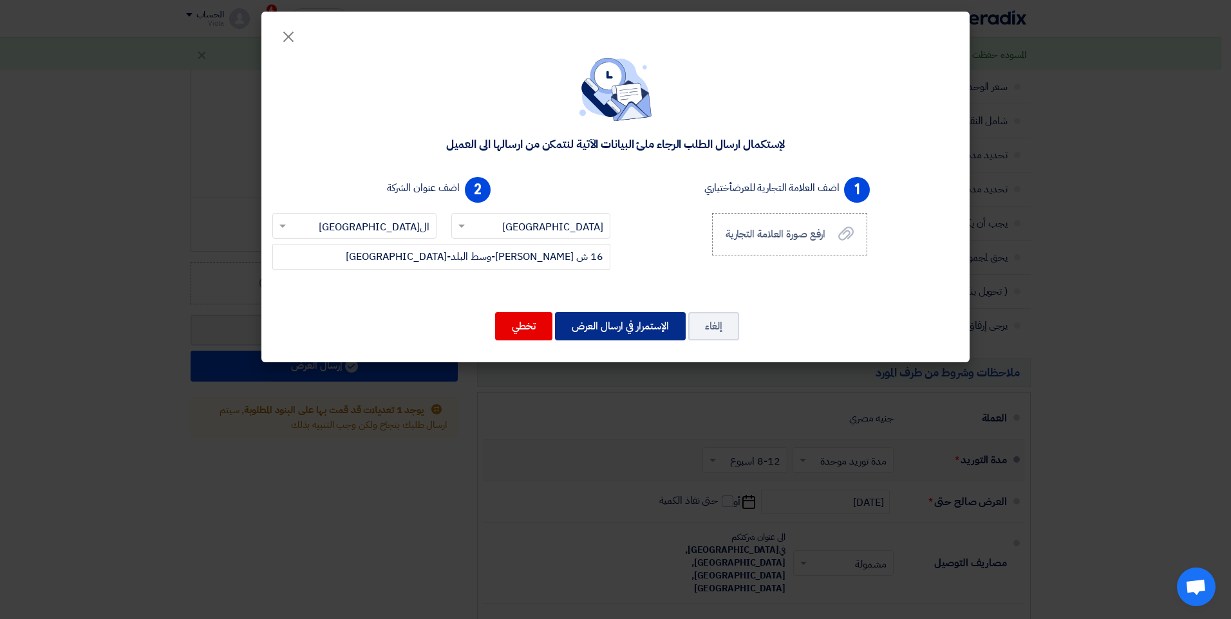
click at [628, 321] on button "الإستمرار في ارسال العرض" at bounding box center [620, 326] width 131 height 28
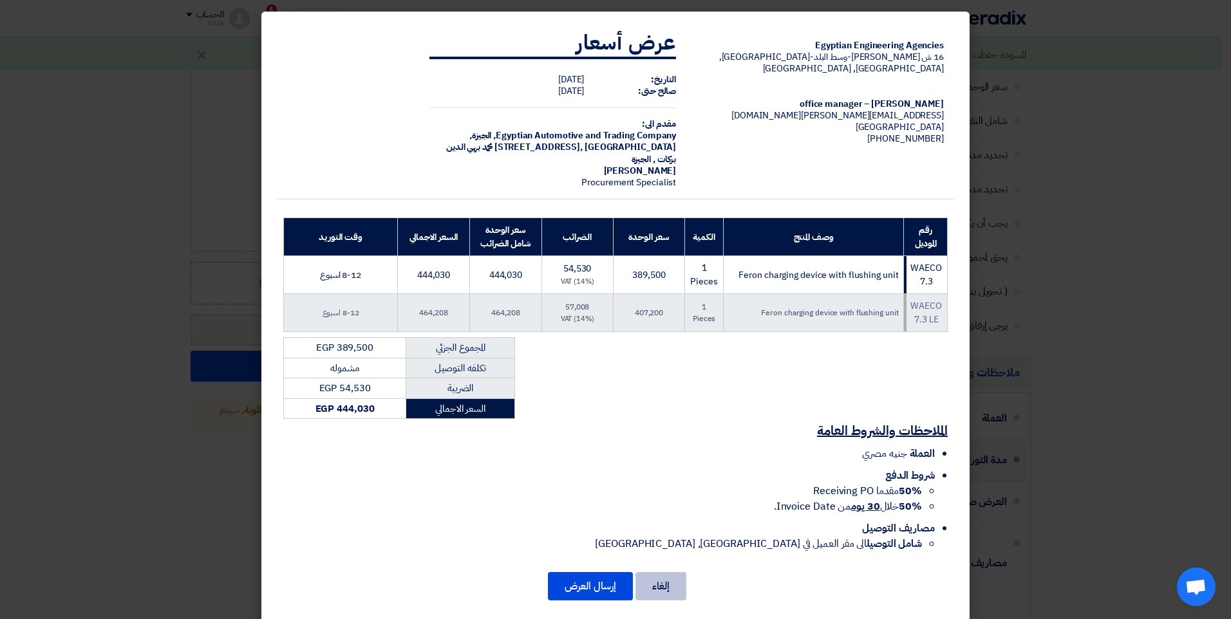
click at [680, 584] on button "إلغاء" at bounding box center [660, 586] width 51 height 28
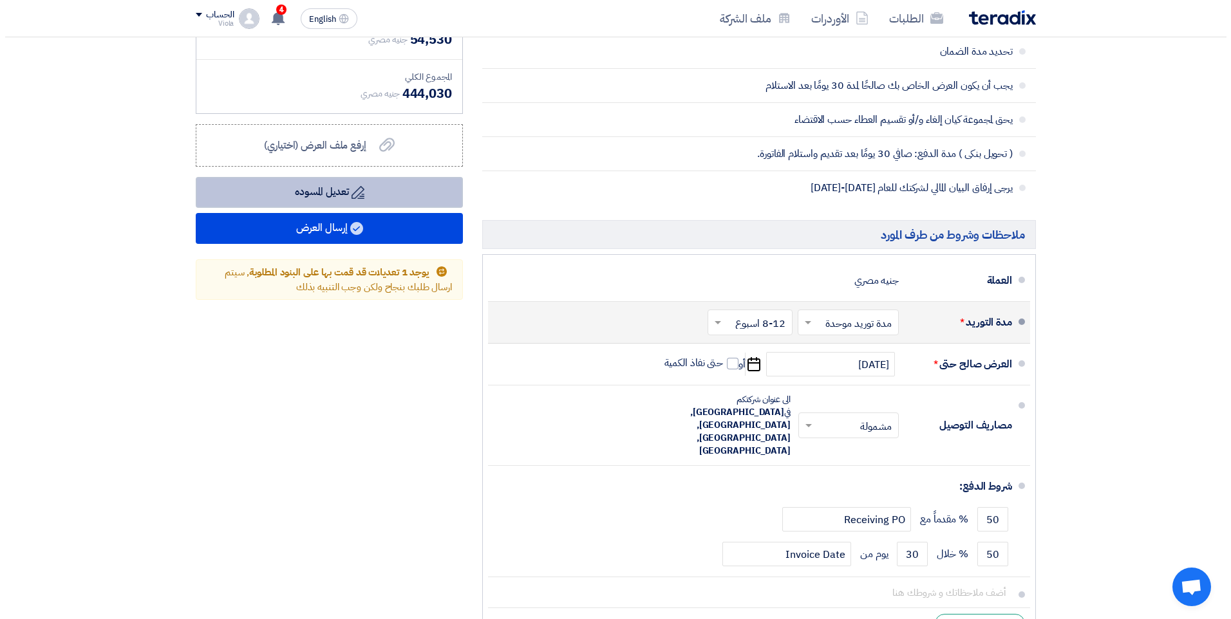
scroll to position [451, 0]
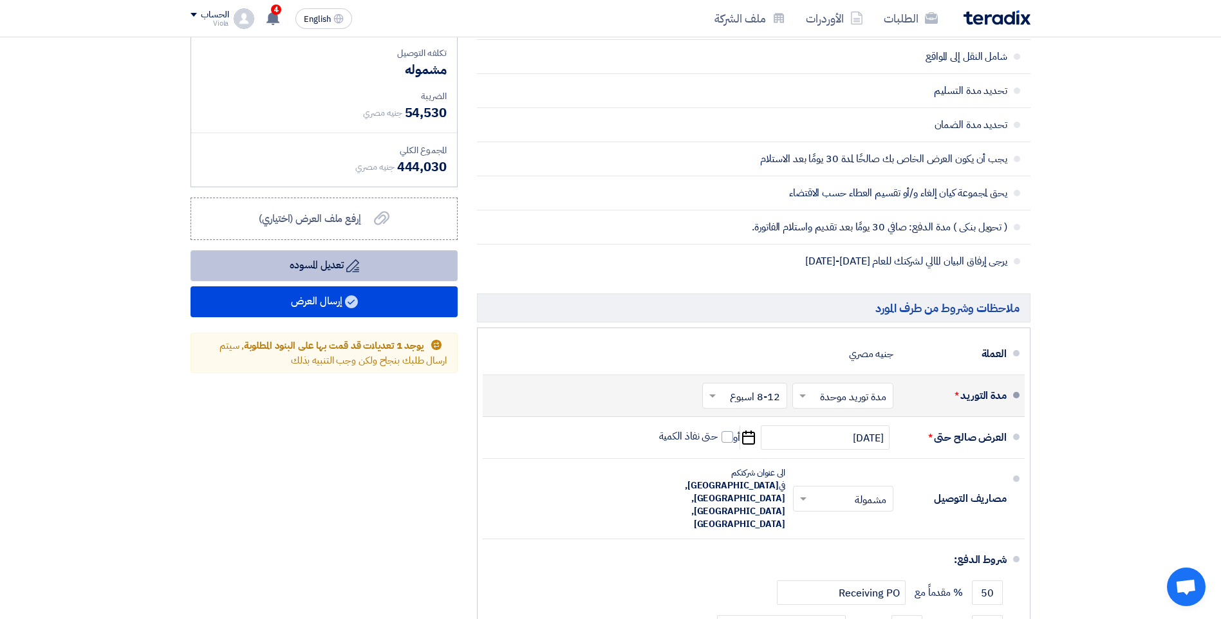
click at [313, 266] on button "Draft تعديل المسوده" at bounding box center [324, 265] width 267 height 31
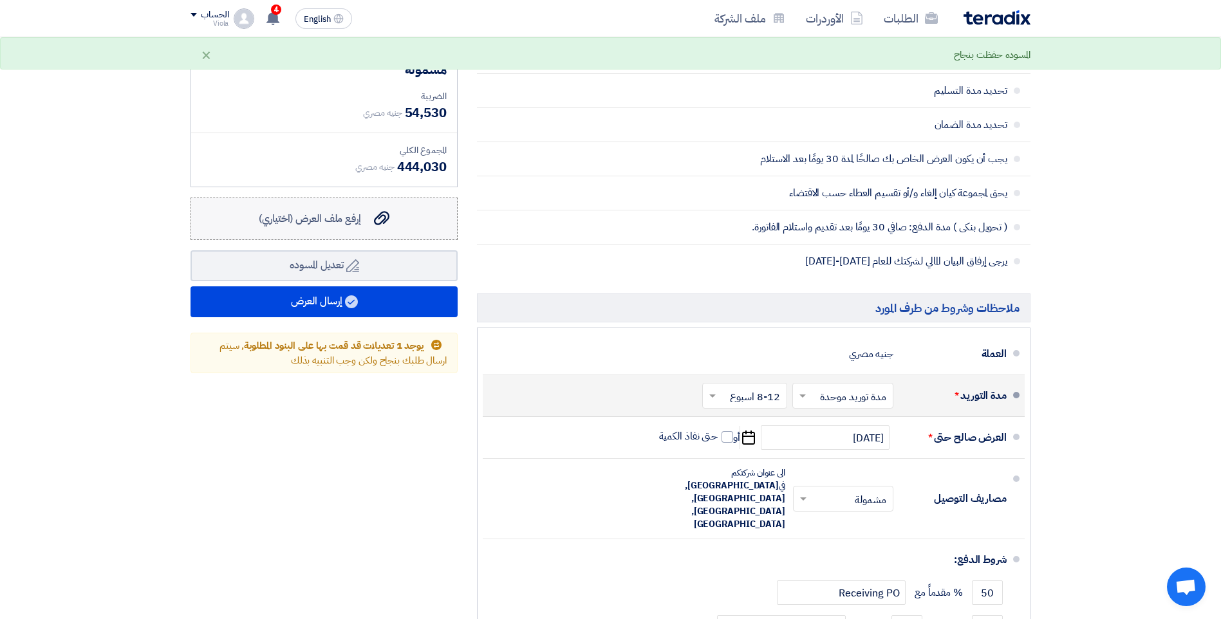
click at [358, 218] on span "إرفع ملف العرض (اختياري)" at bounding box center [310, 218] width 102 height 15
click at [0, 0] on input "إرفع ملف العرض (اختياري) إرفع ملف العرض (اختياري)" at bounding box center [0, 0] width 0 height 0
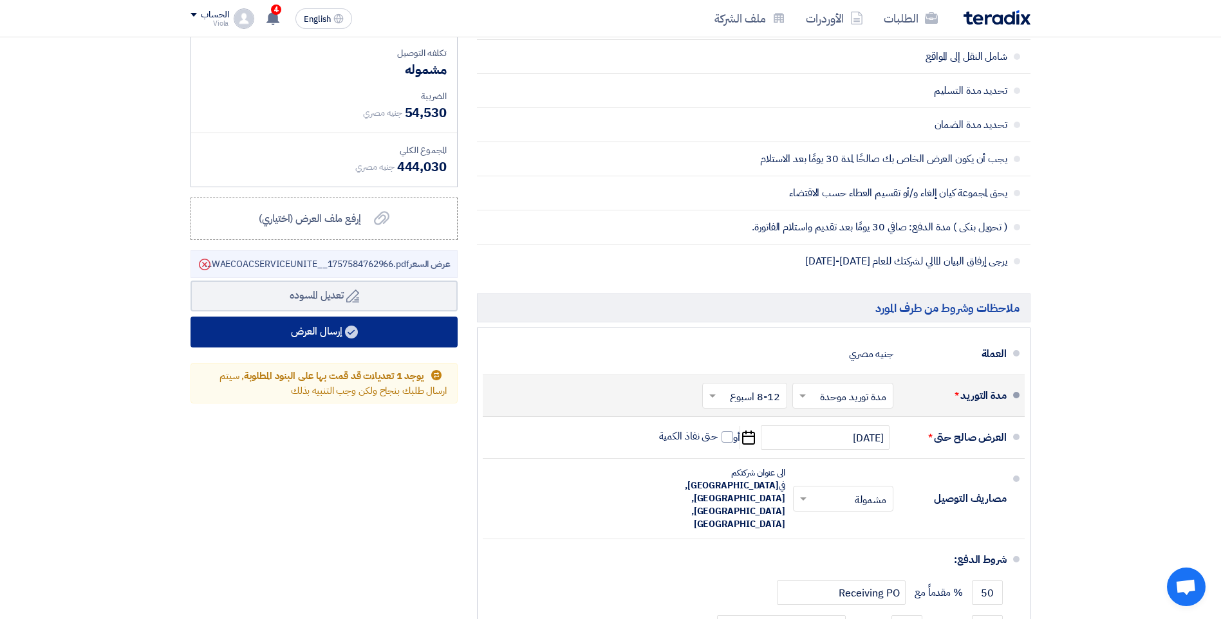
click at [340, 328] on button "إرسال العرض" at bounding box center [324, 332] width 267 height 31
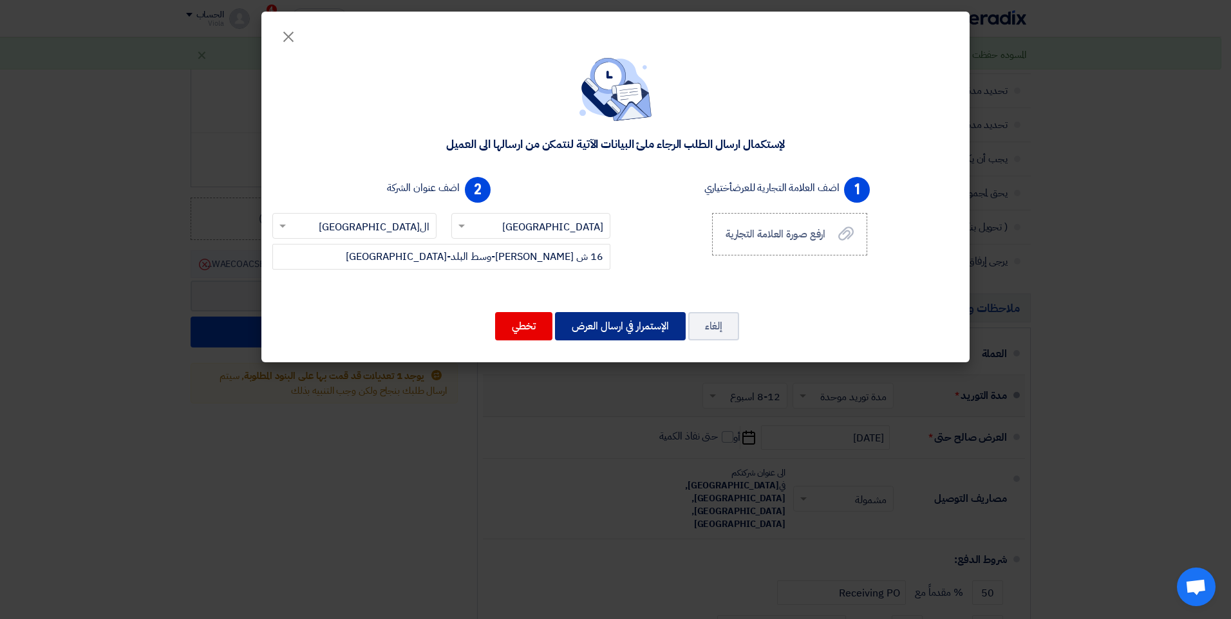
click at [626, 320] on button "الإستمرار في ارسال العرض" at bounding box center [620, 326] width 131 height 28
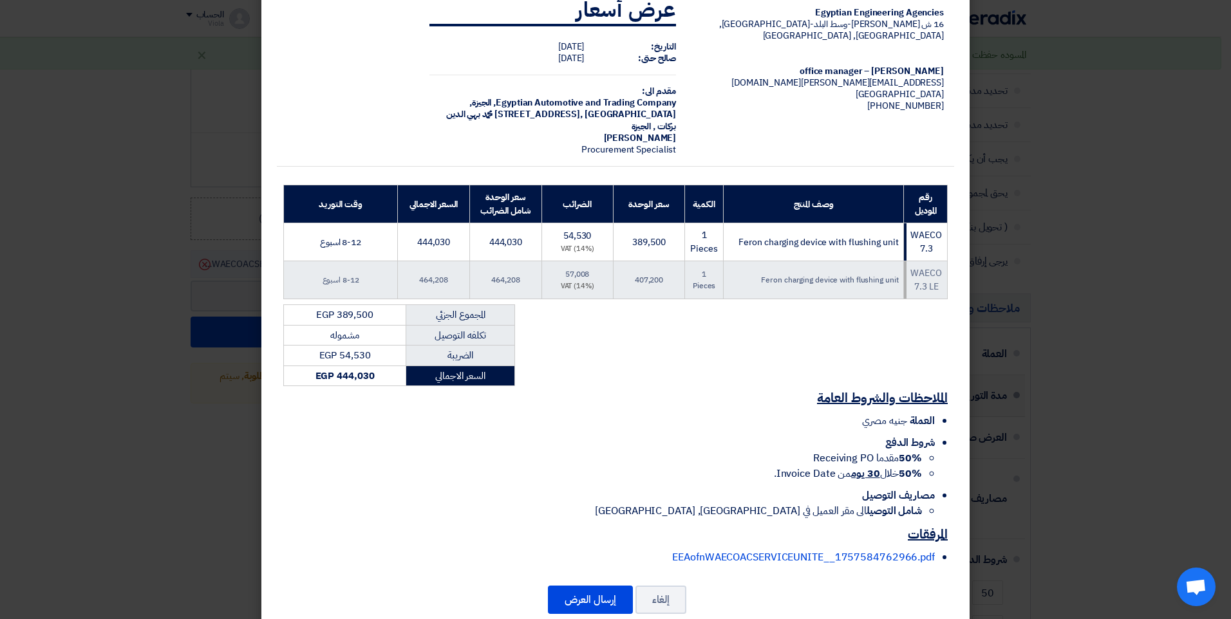
scroll to position [50, 0]
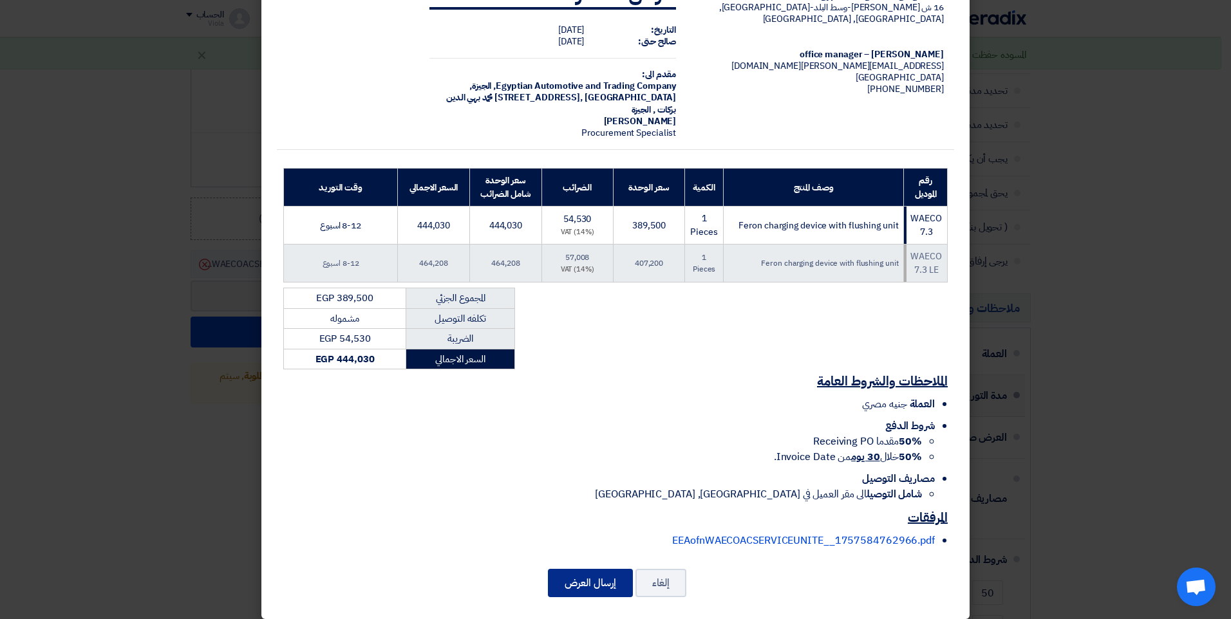
click at [593, 569] on button "إرسال العرض" at bounding box center [590, 583] width 85 height 28
